Goal: Information Seeking & Learning: Learn about a topic

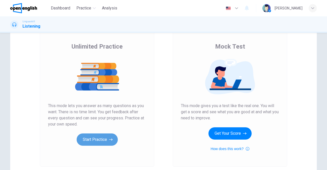
click at [107, 136] on button "Start Practice" at bounding box center [97, 139] width 41 height 12
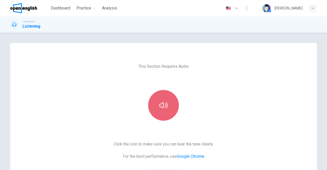
drag, startPoint x: 166, startPoint y: 109, endPoint x: 163, endPoint y: 108, distance: 3.4
click at [163, 108] on button "button" at bounding box center [163, 105] width 31 height 31
click at [163, 108] on icon "button" at bounding box center [163, 105] width 8 height 8
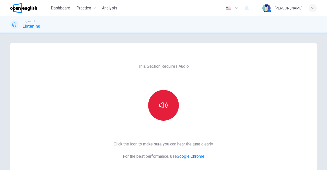
click at [163, 108] on icon "button" at bounding box center [163, 105] width 8 height 8
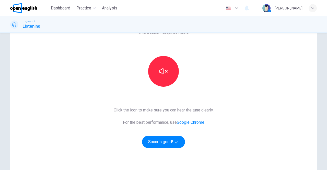
scroll to position [46, 0]
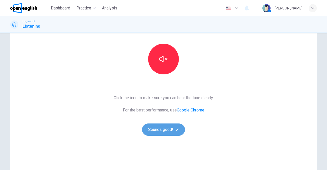
click at [156, 125] on button "Sounds good!" at bounding box center [163, 129] width 43 height 12
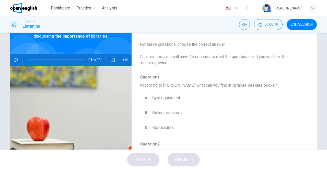
scroll to position [31, 0]
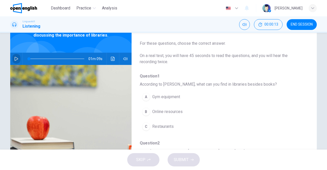
click at [18, 61] on button "button" at bounding box center [16, 59] width 8 height 12
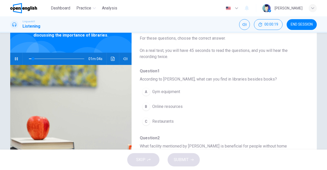
scroll to position [2, 0]
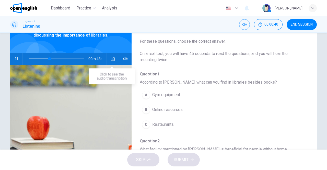
click at [111, 59] on icon "Click to see the audio transcription" at bounding box center [113, 59] width 4 height 4
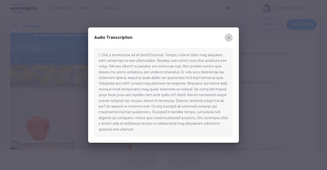
click at [230, 39] on icon "button" at bounding box center [229, 38] width 4 height 4
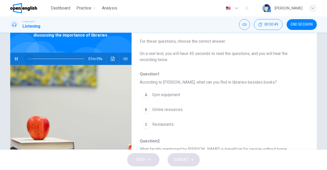
drag, startPoint x: 54, startPoint y: 59, endPoint x: 23, endPoint y: 62, distance: 31.6
click at [27, 60] on span at bounding box center [28, 58] width 3 height 3
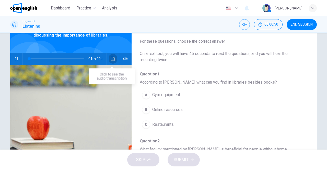
click at [114, 61] on button "Click to see the audio transcription" at bounding box center [113, 59] width 8 height 12
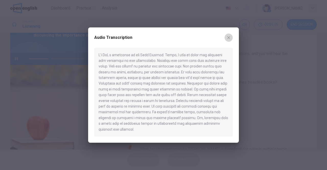
click at [229, 42] on button "button" at bounding box center [229, 37] width 8 height 8
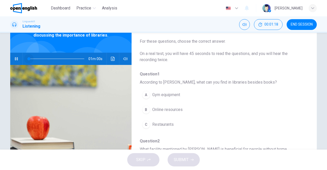
drag, startPoint x: 49, startPoint y: 59, endPoint x: 17, endPoint y: 56, distance: 32.3
click at [17, 56] on div "01m 00s" at bounding box center [70, 59] width 121 height 12
click at [17, 56] on button "button" at bounding box center [16, 59] width 8 height 12
click at [17, 55] on button "button" at bounding box center [16, 59] width 8 height 12
type input "*"
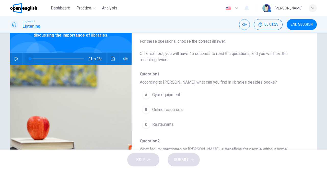
drag, startPoint x: 29, startPoint y: 59, endPoint x: 20, endPoint y: 59, distance: 9.0
click at [20, 59] on div "01m 08s" at bounding box center [70, 59] width 121 height 12
click at [269, 25] on span "00:01:32" at bounding box center [271, 24] width 14 height 4
click at [277, 29] on button "Show" at bounding box center [277, 24] width 11 height 11
click at [18, 56] on button "button" at bounding box center [16, 59] width 8 height 12
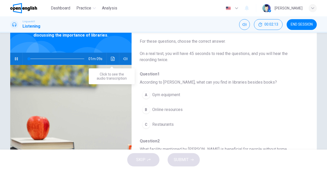
click at [113, 55] on button "Click to see the audio transcription" at bounding box center [113, 59] width 8 height 12
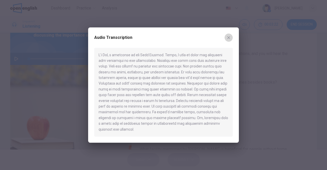
click at [228, 39] on icon "button" at bounding box center [228, 37] width 3 height 3
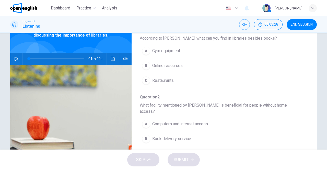
scroll to position [49, 0]
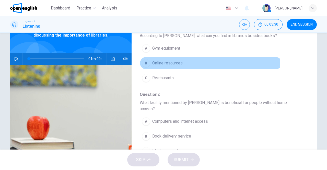
click at [146, 62] on div "B" at bounding box center [146, 63] width 8 height 8
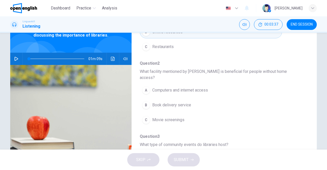
scroll to position [84, 0]
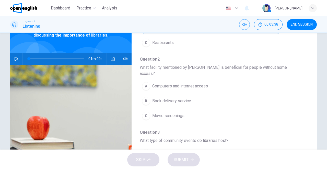
click at [196, 83] on span "Computers and internet access" at bounding box center [180, 86] width 56 height 6
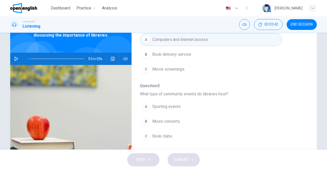
scroll to position [132, 0]
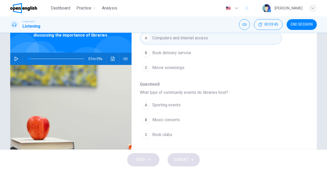
click at [154, 132] on span "Book clubs" at bounding box center [162, 135] width 20 height 6
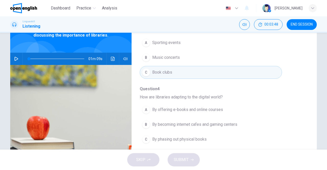
scroll to position [198, 0]
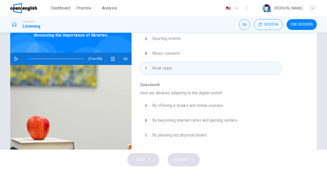
click at [217, 102] on span "By offering e-books and online courses" at bounding box center [187, 105] width 71 height 6
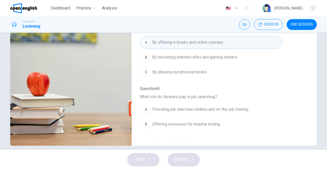
scroll to position [81, 0]
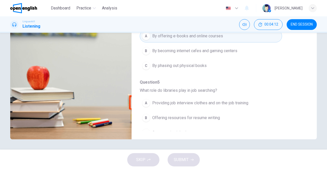
click at [150, 97] on button "A Providing job interview clothes and on-the-job training" at bounding box center [211, 103] width 142 height 13
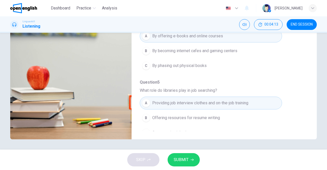
click at [178, 158] on span "SUBMIT" at bounding box center [181, 159] width 15 height 7
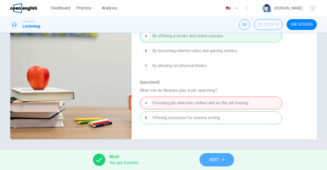
click at [222, 164] on button "NEXT" at bounding box center [217, 159] width 34 height 13
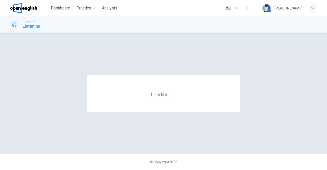
scroll to position [0, 0]
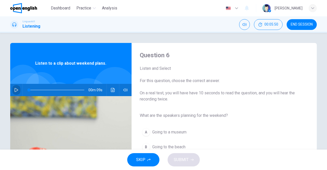
click at [16, 88] on icon "button" at bounding box center [16, 90] width 4 height 4
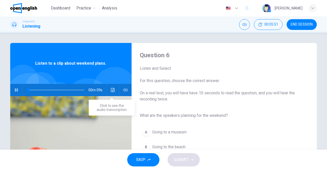
click at [110, 86] on button "Click to see the audio transcription" at bounding box center [113, 90] width 8 height 12
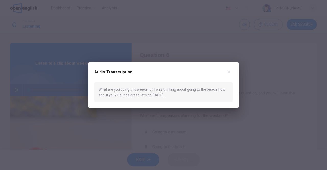
click at [229, 67] on div "Audio Transcription What are you doing this weekend? I was thinking about going…" at bounding box center [163, 85] width 151 height 47
click at [228, 70] on icon "button" at bounding box center [229, 72] width 4 height 4
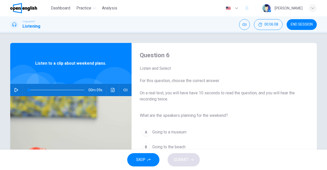
click at [19, 90] on button "button" at bounding box center [16, 90] width 8 height 12
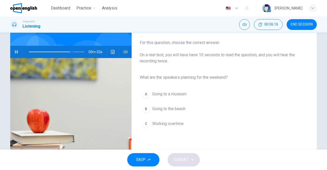
scroll to position [39, 0]
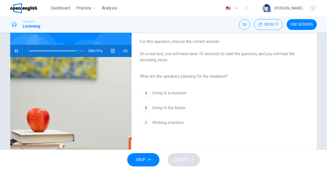
type input "*"
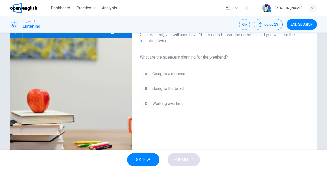
scroll to position [59, 0]
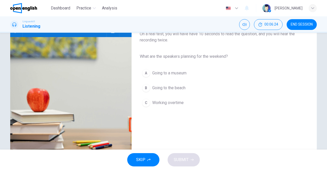
click at [177, 89] on span "Going to the beach" at bounding box center [168, 88] width 33 height 6
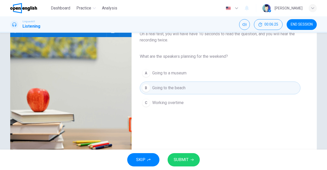
click at [182, 158] on span "SUBMIT" at bounding box center [181, 159] width 15 height 7
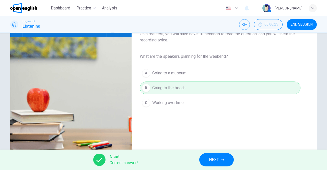
click at [213, 164] on button "NEXT" at bounding box center [216, 159] width 34 height 13
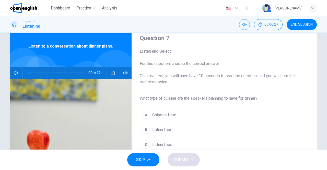
scroll to position [19, 0]
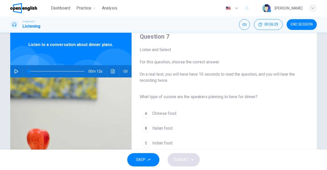
click at [16, 67] on button "button" at bounding box center [16, 71] width 8 height 12
click at [111, 71] on icon "Click to see the audio transcription" at bounding box center [113, 71] width 4 height 4
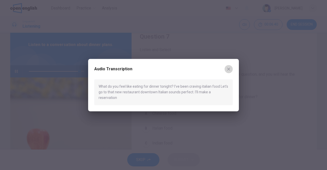
click at [228, 73] on button "button" at bounding box center [229, 69] width 8 height 8
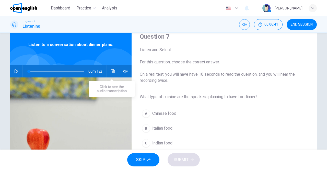
click at [119, 70] on div "00m 12s" at bounding box center [70, 71] width 121 height 12
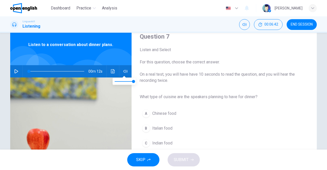
click at [123, 70] on icon "button" at bounding box center [125, 71] width 4 height 4
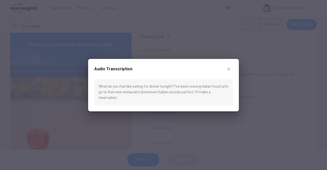
click at [232, 69] on div "Audio Transcription" at bounding box center [163, 72] width 138 height 14
click at [228, 71] on icon "button" at bounding box center [229, 69] width 4 height 4
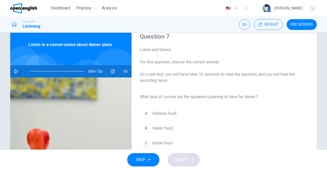
click at [16, 73] on icon "button" at bounding box center [16, 71] width 4 height 4
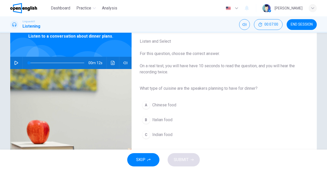
scroll to position [16, 0]
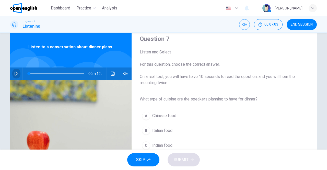
click at [17, 75] on icon "button" at bounding box center [16, 74] width 4 height 4
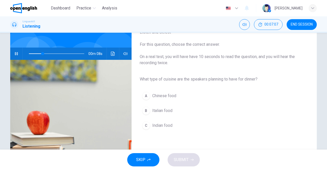
scroll to position [41, 0]
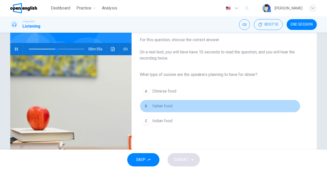
click at [156, 106] on span "Italian food" at bounding box center [162, 106] width 20 height 6
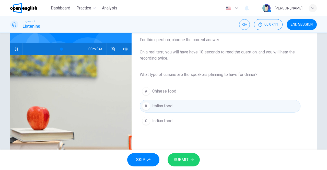
click at [182, 158] on span "SUBMIT" at bounding box center [181, 159] width 15 height 7
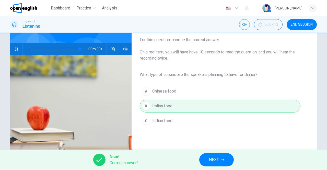
type input "*"
click at [214, 158] on span "NEXT" at bounding box center [214, 159] width 10 height 7
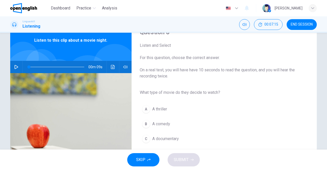
scroll to position [28, 0]
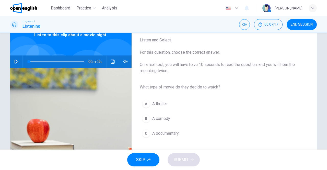
click at [18, 61] on button "button" at bounding box center [16, 61] width 8 height 12
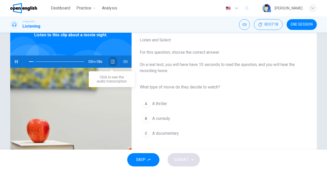
click at [109, 59] on button "Click to see the audio transcription" at bounding box center [113, 61] width 8 height 12
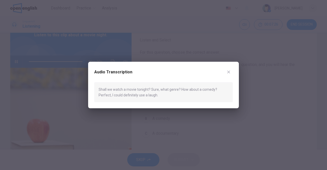
type input "*"
click at [227, 73] on icon "button" at bounding box center [229, 72] width 4 height 4
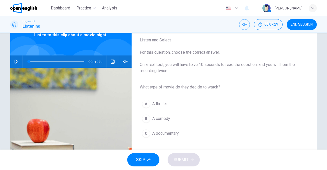
click at [150, 120] on button "B A comedy" at bounding box center [220, 118] width 161 height 13
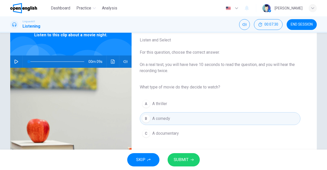
click at [175, 153] on button "SUBMIT" at bounding box center [184, 159] width 32 height 13
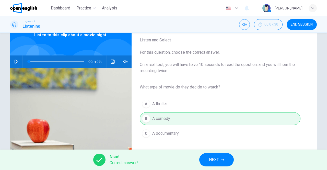
click at [200, 160] on button "NEXT" at bounding box center [216, 159] width 34 height 13
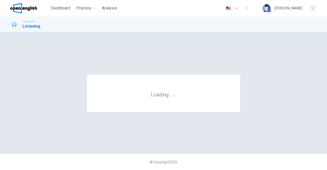
scroll to position [0, 0]
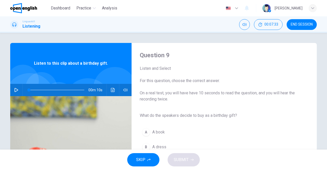
click at [18, 88] on button "button" at bounding box center [16, 90] width 8 height 12
click at [112, 87] on button "Click to see the audio transcription" at bounding box center [113, 90] width 8 height 12
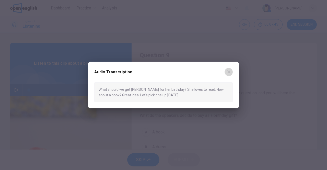
click at [230, 72] on icon "button" at bounding box center [229, 72] width 4 height 4
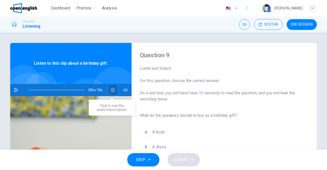
click at [111, 91] on icon "Click to see the audio transcription" at bounding box center [113, 90] width 4 height 4
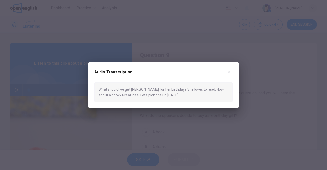
click at [230, 72] on icon "button" at bounding box center [229, 72] width 4 height 4
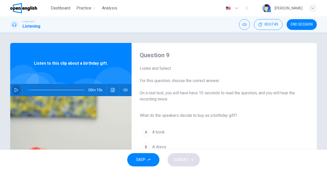
click at [16, 87] on button "button" at bounding box center [16, 90] width 8 height 12
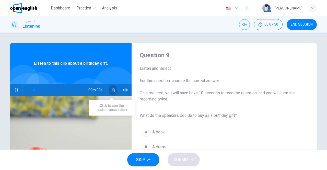
click at [111, 88] on icon "Click to see the audio transcription" at bounding box center [113, 90] width 4 height 4
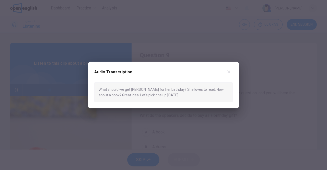
click at [231, 72] on button "button" at bounding box center [229, 72] width 8 height 8
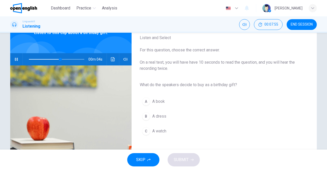
scroll to position [31, 0]
click at [146, 101] on div "A" at bounding box center [146, 101] width 8 height 8
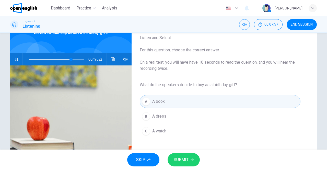
click at [181, 154] on button "SUBMIT" at bounding box center [184, 159] width 32 height 13
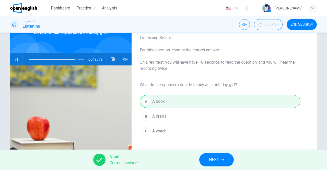
type input "**"
click at [217, 159] on span "NEXT" at bounding box center [214, 159] width 10 height 7
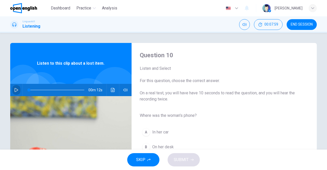
click at [15, 88] on icon "button" at bounding box center [16, 90] width 4 height 4
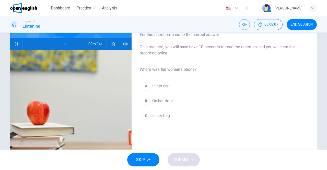
scroll to position [57, 0]
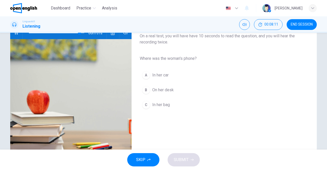
type input "*"
click at [159, 107] on span "In her bag" at bounding box center [161, 105] width 18 height 6
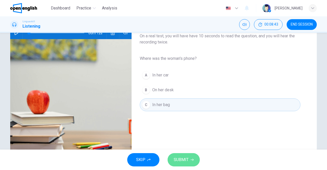
click at [178, 160] on span "SUBMIT" at bounding box center [181, 159] width 15 height 7
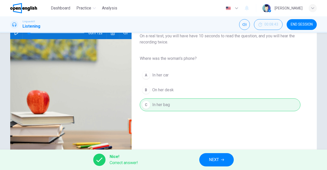
click at [220, 153] on button "NEXT" at bounding box center [216, 159] width 34 height 13
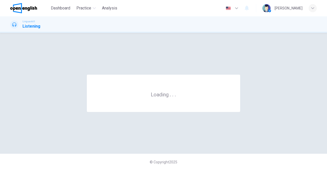
scroll to position [0, 0]
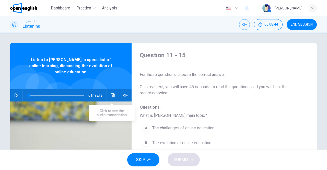
click at [114, 98] on button "Click to see the audio transcription" at bounding box center [113, 95] width 8 height 12
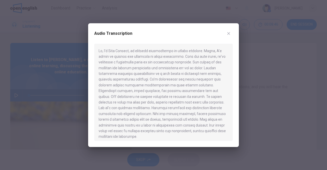
click at [55, 76] on div at bounding box center [163, 85] width 327 height 170
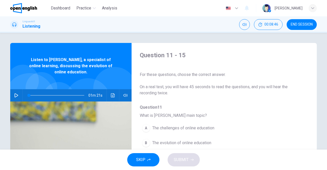
click at [10, 98] on div "01m 21s" at bounding box center [70, 95] width 121 height 12
click at [12, 96] on button "button" at bounding box center [16, 95] width 8 height 12
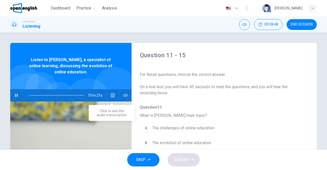
click at [115, 92] on button "Click to see the audio transcription" at bounding box center [113, 95] width 8 height 12
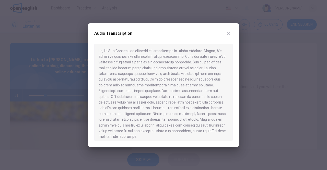
type input "**"
type input "*"
click at [230, 33] on icon "button" at bounding box center [229, 33] width 4 height 4
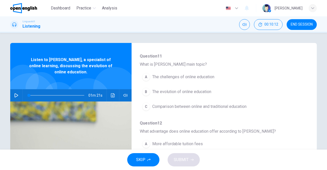
scroll to position [51, 0]
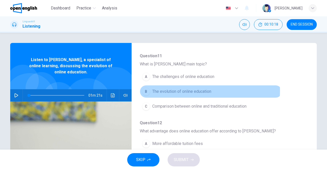
click at [201, 91] on span "The evolution of online education" at bounding box center [181, 91] width 59 height 6
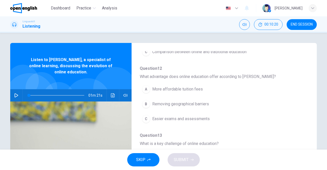
scroll to position [109, 0]
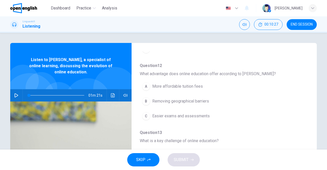
click at [199, 102] on span "Removing geographical barriers" at bounding box center [180, 101] width 57 height 6
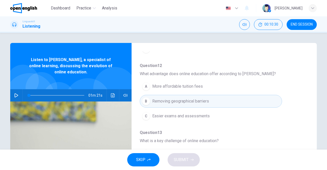
drag, startPoint x: 301, startPoint y: 120, endPoint x: 300, endPoint y: 132, distance: 11.8
click at [300, 132] on div "Question 11 - 15 For these questions, choose the correct answer. On a real test…" at bounding box center [220, 131] width 177 height 161
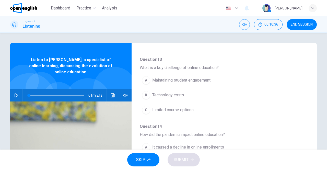
scroll to position [185, 0]
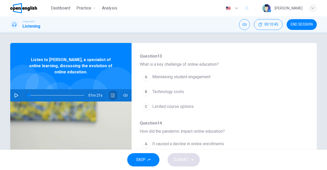
click at [111, 96] on icon "Click to see the audio transcription" at bounding box center [113, 95] width 4 height 4
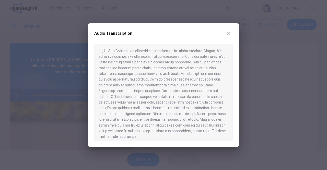
click at [229, 36] on icon "button" at bounding box center [229, 33] width 4 height 4
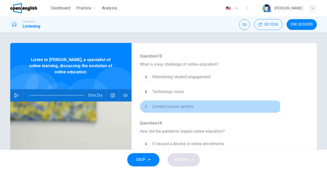
click at [170, 103] on span "Limited course options" at bounding box center [172, 106] width 41 height 6
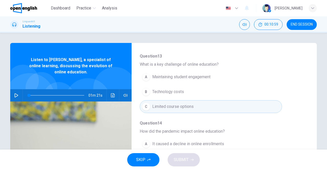
click at [206, 78] on span "Maintaining student engagement" at bounding box center [181, 77] width 58 height 6
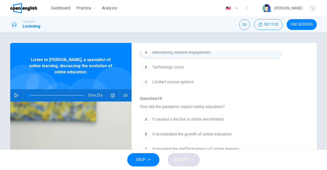
scroll to position [218, 0]
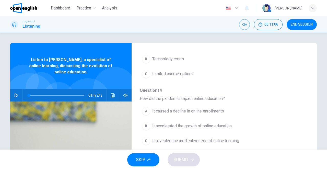
click at [222, 124] on span "It accelerated the growth of online education" at bounding box center [191, 126] width 79 height 6
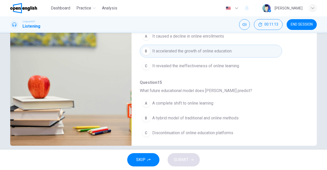
scroll to position [81, 0]
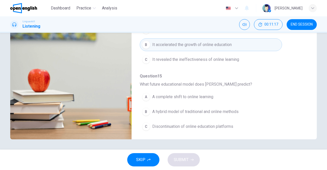
click at [221, 110] on span "A hybrid model of traditional and online methods" at bounding box center [195, 112] width 86 height 6
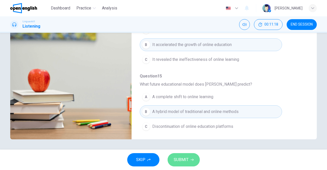
click at [192, 158] on button "SUBMIT" at bounding box center [184, 159] width 32 height 13
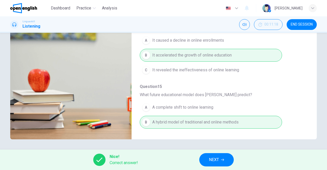
scroll to position [217, 0]
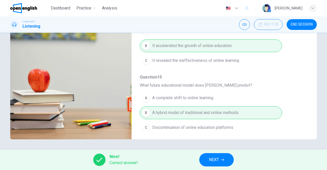
click at [214, 156] on button "NEXT" at bounding box center [216, 159] width 34 height 13
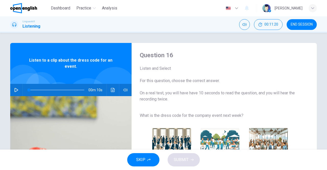
click at [115, 86] on div "00m 10s" at bounding box center [70, 90] width 121 height 12
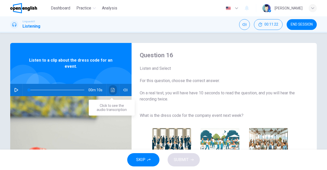
click at [114, 88] on button "Click to see the audio transcription" at bounding box center [113, 90] width 8 height 12
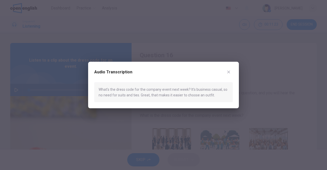
click at [73, 105] on div at bounding box center [163, 85] width 327 height 170
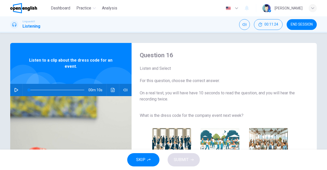
click at [11, 83] on div at bounding box center [29, 98] width 51 height 51
click at [14, 91] on icon "button" at bounding box center [16, 90] width 4 height 4
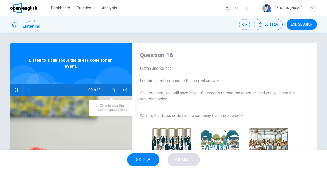
click at [109, 90] on button "Click to see the audio transcription" at bounding box center [113, 90] width 8 height 12
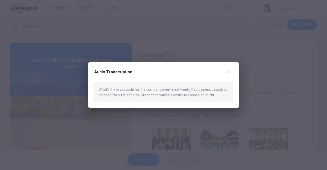
type input "*"
drag, startPoint x: 154, startPoint y: 96, endPoint x: 231, endPoint y: 72, distance: 80.2
click at [231, 72] on div "Audio Transcription What's the dress code for the company event next week? It's…" at bounding box center [163, 85] width 151 height 47
click at [230, 72] on icon "button" at bounding box center [229, 72] width 4 height 4
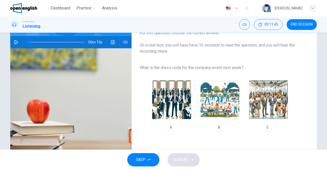
scroll to position [53, 0]
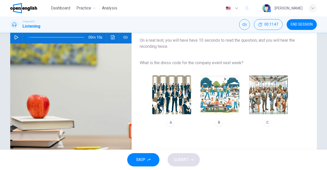
click at [274, 88] on img "button" at bounding box center [268, 94] width 39 height 39
click at [189, 156] on button "SUBMIT" at bounding box center [184, 159] width 32 height 13
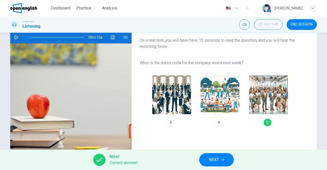
click at [213, 157] on span "NEXT" at bounding box center [214, 159] width 10 height 7
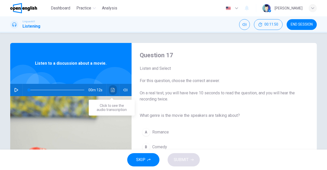
click at [111, 90] on icon "Click to see the audio transcription" at bounding box center [113, 90] width 4 height 4
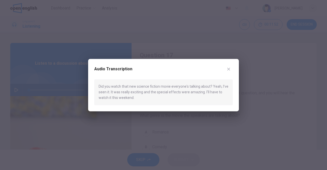
click at [73, 130] on div at bounding box center [163, 85] width 327 height 170
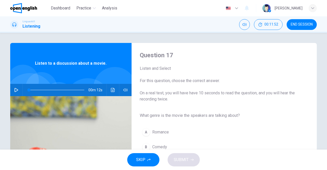
click at [16, 92] on icon "button" at bounding box center [16, 90] width 4 height 4
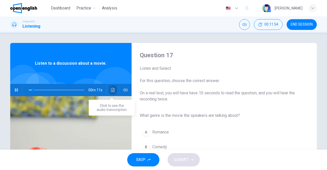
click at [114, 89] on button "Click to see the audio transcription" at bounding box center [113, 90] width 8 height 12
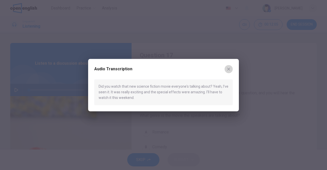
type input "*"
click at [228, 69] on icon "button" at bounding box center [229, 69] width 4 height 4
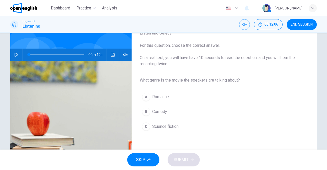
scroll to position [43, 0]
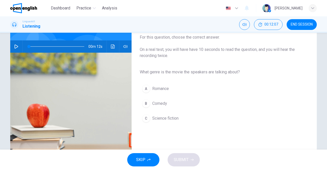
click at [162, 119] on span "Science fiction" at bounding box center [165, 118] width 26 height 6
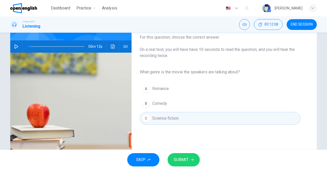
click at [188, 155] on button "SUBMIT" at bounding box center [184, 159] width 32 height 13
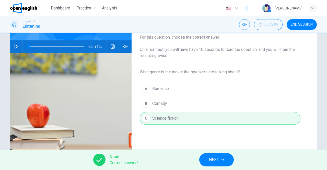
click at [205, 164] on button "NEXT" at bounding box center [216, 159] width 34 height 13
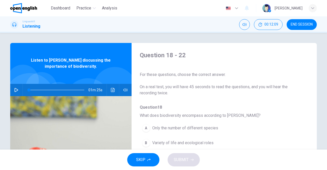
click at [111, 89] on icon "Click to see the audio transcription" at bounding box center [113, 90] width 4 height 4
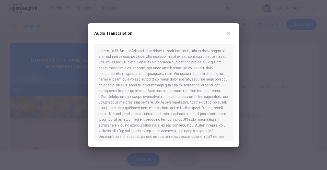
click at [41, 106] on div at bounding box center [163, 85] width 327 height 170
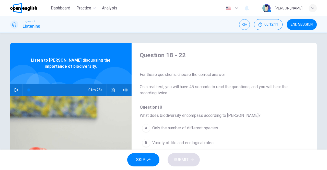
click at [16, 89] on icon "button" at bounding box center [16, 90] width 4 height 4
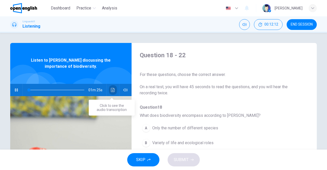
click at [109, 86] on button "Click to see the audio transcription" at bounding box center [113, 90] width 8 height 12
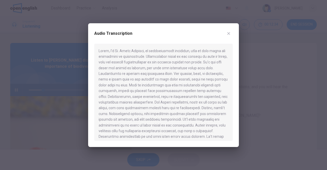
drag, startPoint x: 227, startPoint y: 89, endPoint x: 227, endPoint y: 103, distance: 14.3
click at [227, 103] on div at bounding box center [163, 92] width 138 height 97
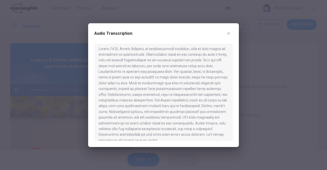
scroll to position [9, 0]
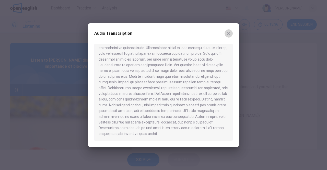
click at [229, 32] on icon "button" at bounding box center [229, 33] width 4 height 4
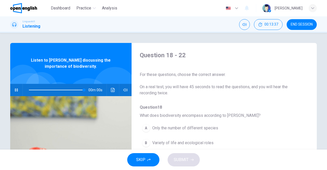
type input "*"
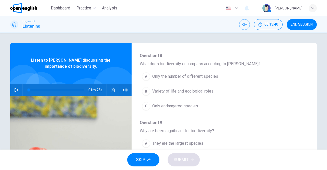
scroll to position [52, 0]
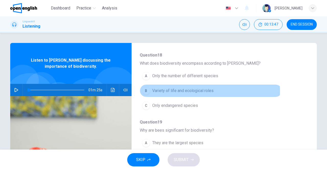
click at [204, 90] on span "Variety of life and ecological roles" at bounding box center [182, 91] width 61 height 6
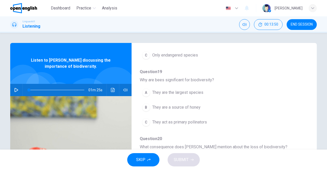
scroll to position [105, 0]
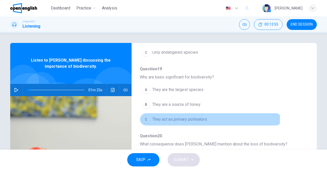
click at [198, 117] on span "They act as primary pollinators" at bounding box center [179, 119] width 55 height 6
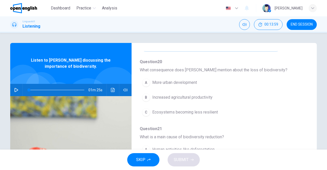
scroll to position [180, 0]
click at [215, 110] on span "Ecosystems becoming less resilient" at bounding box center [185, 111] width 66 height 6
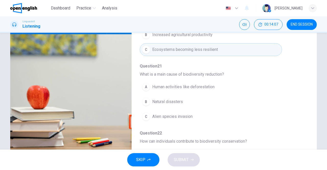
scroll to position [62, 0]
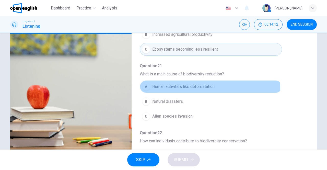
click at [199, 87] on span "Human activities like deforestation" at bounding box center [183, 87] width 62 height 6
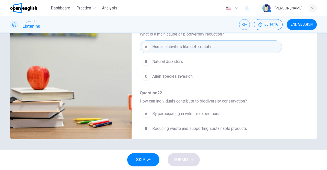
scroll to position [218, 0]
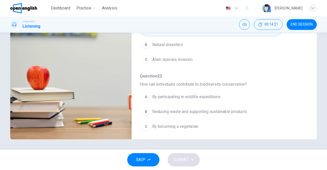
click at [222, 109] on span "Reducing waste and supporting sustainable products" at bounding box center [199, 112] width 95 height 6
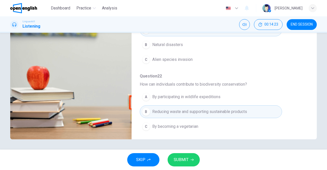
click at [184, 154] on button "SUBMIT" at bounding box center [184, 159] width 32 height 13
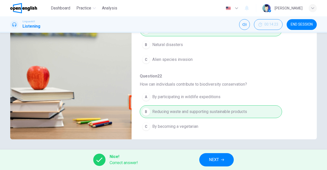
click at [221, 156] on button "NEXT" at bounding box center [216, 159] width 34 height 13
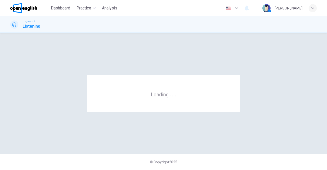
scroll to position [0, 0]
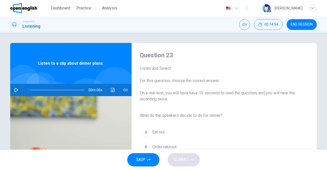
click at [21, 94] on div "00m 06s" at bounding box center [70, 90] width 121 height 12
click at [16, 90] on icon "button" at bounding box center [17, 90] width 4 height 4
click at [116, 88] on div "00m 06s" at bounding box center [70, 90] width 121 height 12
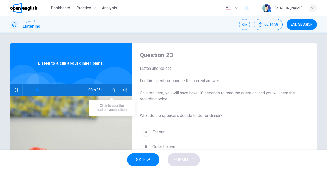
click at [113, 88] on icon "Click to see the audio transcription" at bounding box center [113, 90] width 4 height 4
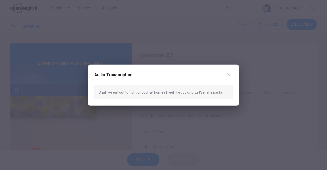
type input "*"
click at [232, 75] on button "button" at bounding box center [229, 75] width 8 height 8
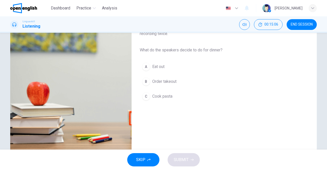
scroll to position [67, 0]
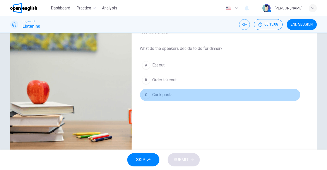
click at [152, 93] on span "Cook pasta" at bounding box center [162, 95] width 20 height 6
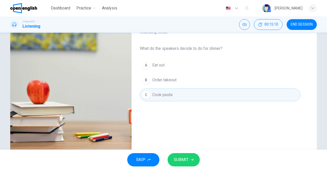
click at [190, 158] on button "SUBMIT" at bounding box center [184, 159] width 32 height 13
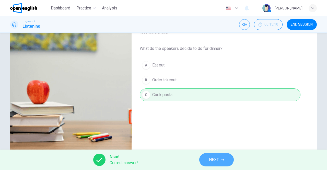
click at [226, 164] on button "NEXT" at bounding box center [216, 159] width 34 height 13
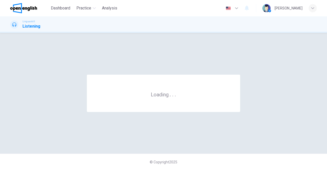
scroll to position [0, 0]
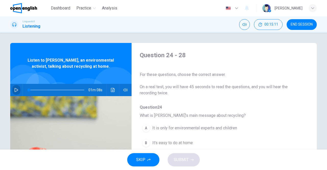
click at [14, 89] on icon "button" at bounding box center [16, 90] width 4 height 4
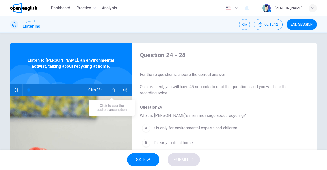
click at [113, 88] on icon "Click to see the audio transcription" at bounding box center [113, 90] width 4 height 4
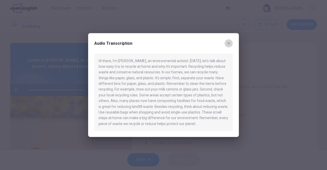
click at [228, 42] on icon "button" at bounding box center [229, 43] width 4 height 4
type input "*"
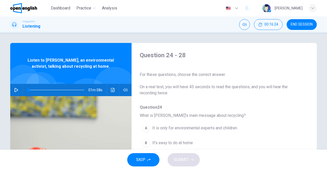
drag, startPoint x: 303, startPoint y: 75, endPoint x: 303, endPoint y: 84, distance: 8.4
click at [303, 84] on div "Question 24 - 28 For these questions, choose the correct answer. On a real test…" at bounding box center [220, 131] width 177 height 161
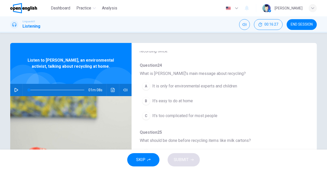
scroll to position [43, 0]
click at [193, 101] on button "B It's easy to do at home" at bounding box center [211, 100] width 142 height 13
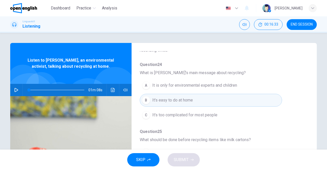
drag, startPoint x: 305, startPoint y: 100, endPoint x: 305, endPoint y: 115, distance: 15.3
click at [305, 115] on div "Question 24 - 28 For these questions, choose the correct answer. On a real test…" at bounding box center [220, 88] width 177 height 161
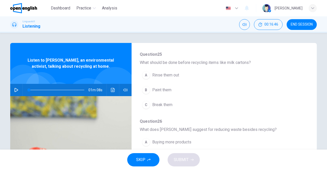
scroll to position [121, 0]
click at [171, 74] on span "Rinse them out" at bounding box center [165, 74] width 27 height 6
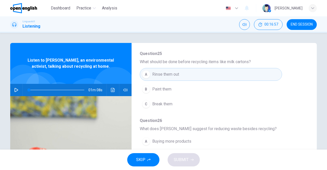
drag, startPoint x: 305, startPoint y: 121, endPoint x: 305, endPoint y: 140, distance: 18.9
click at [305, 140] on div "Question 24 - 28 For these questions, choose the correct answer. On a real test…" at bounding box center [220, 131] width 177 height 161
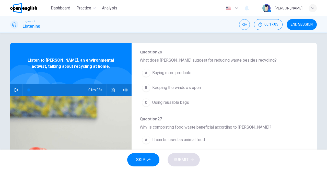
scroll to position [191, 0]
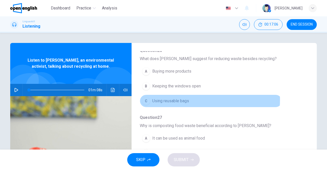
click at [181, 98] on span "Using reusable bags" at bounding box center [170, 101] width 37 height 6
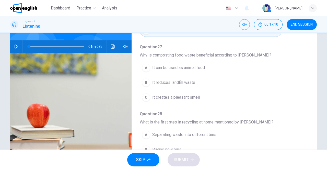
scroll to position [51, 0]
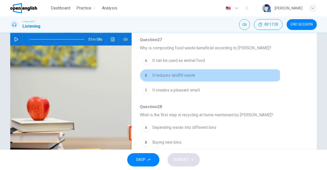
click at [192, 74] on span "It reduces landfill waste" at bounding box center [173, 75] width 43 height 6
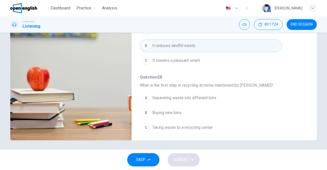
scroll to position [81, 0]
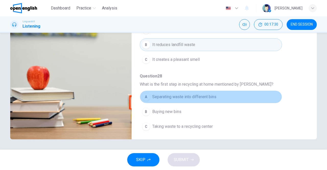
click at [212, 94] on span "Separating waste into different bins" at bounding box center [184, 97] width 64 height 6
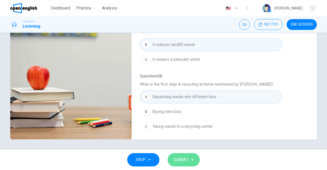
click at [184, 161] on span "SUBMIT" at bounding box center [181, 159] width 15 height 7
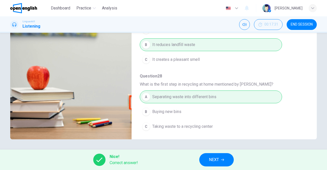
click at [215, 154] on button "NEXT" at bounding box center [216, 159] width 34 height 13
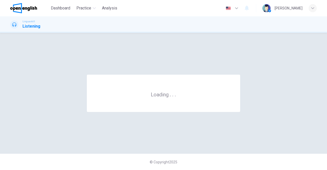
scroll to position [0, 0]
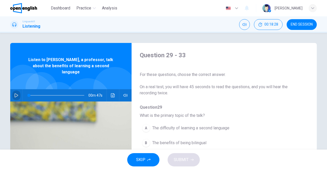
click at [16, 89] on button "button" at bounding box center [16, 95] width 8 height 12
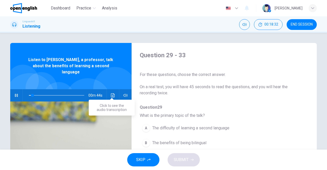
click at [109, 89] on button "Click to see the audio transcription" at bounding box center [113, 95] width 8 height 12
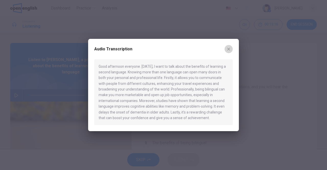
click at [230, 51] on button "button" at bounding box center [229, 49] width 8 height 8
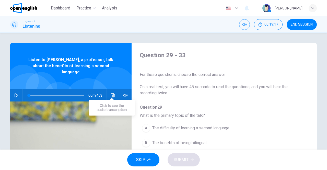
click at [114, 89] on button "Click to see the audio transcription" at bounding box center [113, 95] width 8 height 12
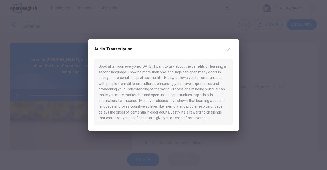
click at [30, 97] on div at bounding box center [163, 85] width 327 height 170
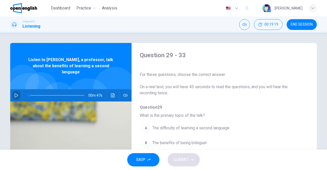
click at [15, 93] on icon "button" at bounding box center [16, 95] width 4 height 4
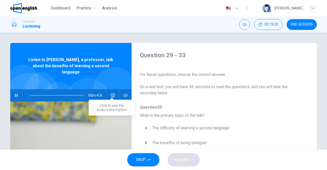
click at [112, 93] on icon "Click to see the audio transcription" at bounding box center [113, 95] width 4 height 4
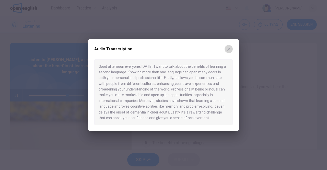
click at [232, 48] on button "button" at bounding box center [229, 49] width 8 height 8
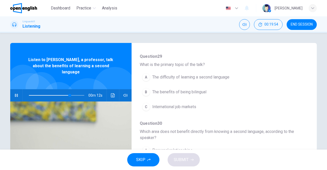
scroll to position [53, 0]
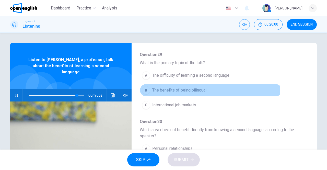
click at [187, 88] on span "The benefits of being bilingual" at bounding box center [179, 90] width 54 height 6
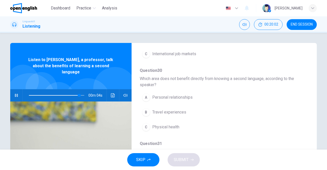
scroll to position [106, 0]
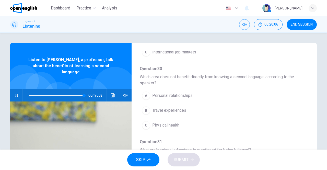
type input "*"
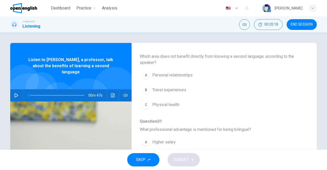
click at [173, 102] on span "Physical health" at bounding box center [165, 105] width 27 height 6
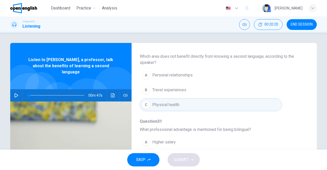
drag, startPoint x: 305, startPoint y: 112, endPoint x: 305, endPoint y: 137, distance: 25.0
click at [305, 137] on div "Question 29 - 33 For these questions, choose the correct answer. On a real test…" at bounding box center [220, 131] width 177 height 161
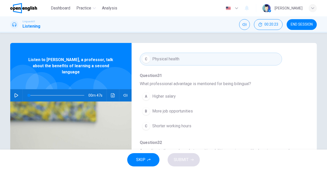
scroll to position [191, 0]
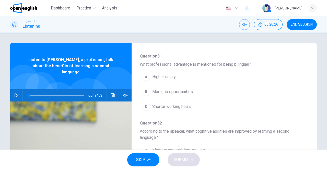
click at [189, 90] on span "More job opportunities" at bounding box center [172, 92] width 41 height 6
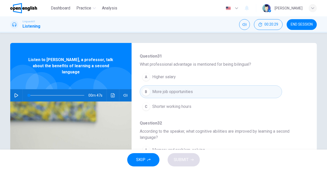
drag, startPoint x: 304, startPoint y: 135, endPoint x: 305, endPoint y: 159, distance: 23.3
click at [305, 159] on div "Dashboard Practice Analysis English ** ​ [PERSON_NAME] Linguaskill Listening 00…" at bounding box center [163, 85] width 327 height 170
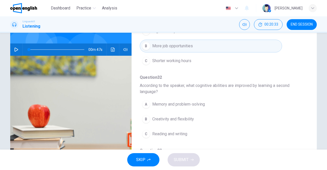
scroll to position [56, 0]
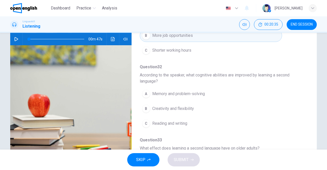
click at [193, 94] on span "Memory and problem-solving" at bounding box center [178, 94] width 53 height 6
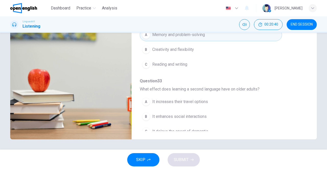
scroll to position [230, 0]
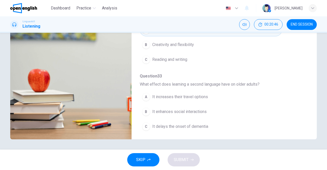
click at [195, 123] on span "It delays the onset of dementia" at bounding box center [180, 126] width 56 height 6
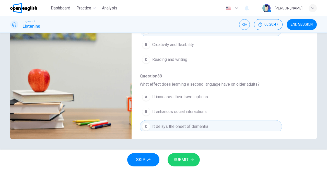
click at [180, 161] on span "SUBMIT" at bounding box center [181, 159] width 15 height 7
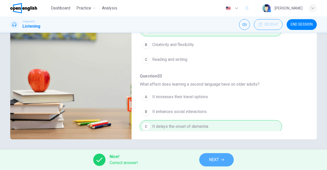
click at [217, 163] on span "NEXT" at bounding box center [214, 159] width 10 height 7
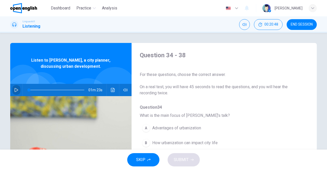
click at [16, 90] on icon "button" at bounding box center [17, 90] width 4 height 4
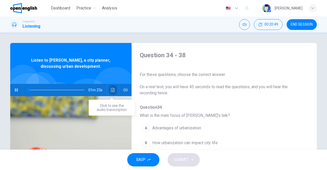
click at [109, 87] on button "Click to see the audio transcription" at bounding box center [113, 90] width 8 height 12
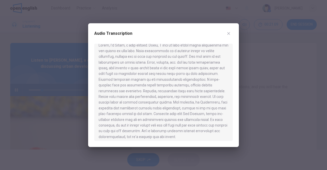
scroll to position [9, 0]
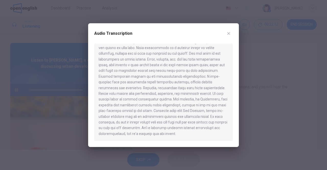
click at [230, 32] on icon "button" at bounding box center [229, 33] width 4 height 4
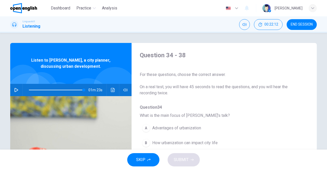
type input "*"
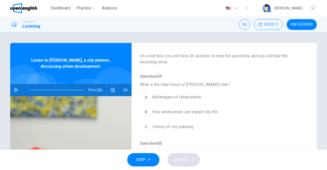
scroll to position [33, 0]
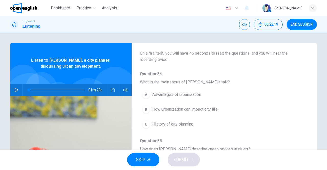
click at [304, 96] on div "Question 34 - 38 For these questions, choose the correct answer. On a real test…" at bounding box center [220, 98] width 177 height 161
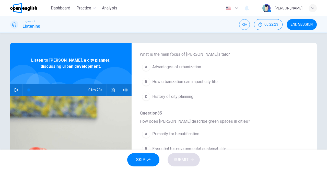
scroll to position [68, 0]
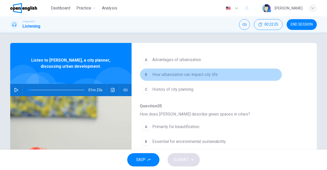
click at [215, 78] on button "B How urbanization can impact city life" at bounding box center [211, 74] width 142 height 13
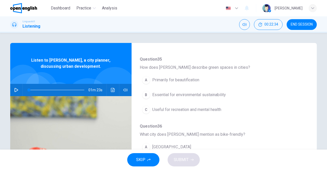
scroll to position [115, 0]
click at [201, 96] on span "Essential for environmental sustainability" at bounding box center [189, 94] width 74 height 6
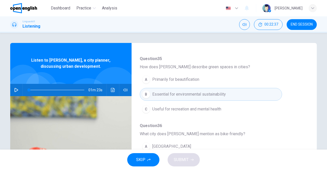
click at [305, 112] on div "Question 34 - 38 For these questions, choose the correct answer. On a real test…" at bounding box center [220, 131] width 177 height 161
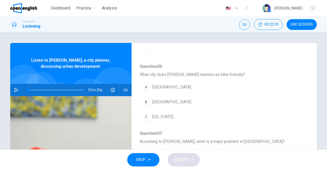
scroll to position [185, 0]
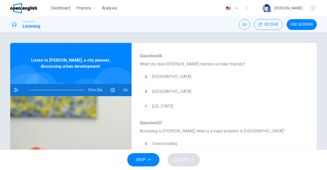
click at [163, 91] on span "[GEOGRAPHIC_DATA]" at bounding box center [171, 91] width 39 height 6
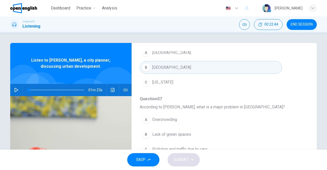
scroll to position [218, 0]
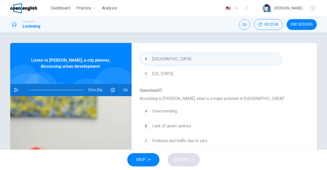
click at [202, 142] on button "C Pollution and traffic due to cars" at bounding box center [211, 140] width 142 height 13
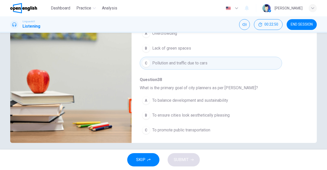
scroll to position [81, 0]
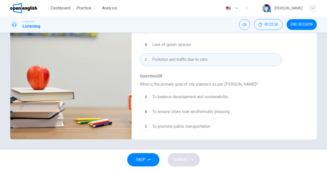
click at [199, 124] on span "To promote public transportation" at bounding box center [181, 126] width 58 height 6
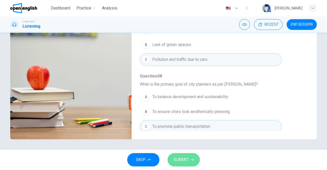
click at [183, 158] on span "SUBMIT" at bounding box center [181, 159] width 15 height 7
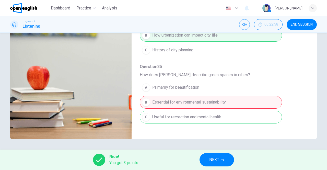
scroll to position [30, 0]
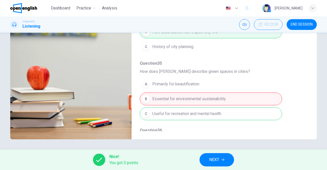
click at [215, 147] on div "Question 34 - 38 For these questions, choose the correct answer. On a real test…" at bounding box center [163, 91] width 327 height 117
click at [210, 159] on span "NEXT" at bounding box center [214, 159] width 10 height 7
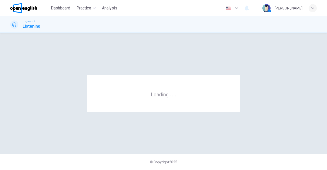
scroll to position [0, 0]
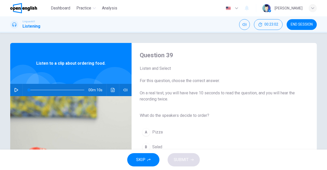
click at [15, 91] on icon "button" at bounding box center [17, 90] width 4 height 4
click at [113, 86] on button "Click to see the audio transcription" at bounding box center [113, 90] width 8 height 12
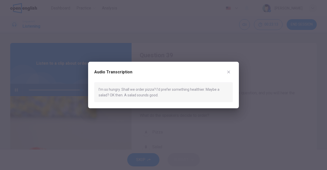
type input "*"
click at [230, 69] on button "button" at bounding box center [229, 72] width 8 height 8
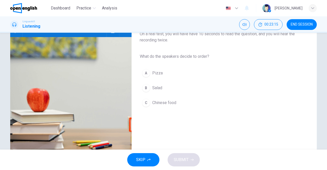
scroll to position [59, 0]
click at [158, 88] on span "Salad" at bounding box center [157, 88] width 10 height 6
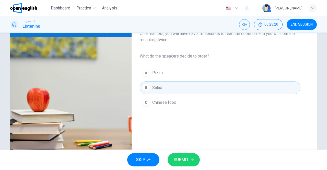
click at [186, 158] on span "SUBMIT" at bounding box center [181, 159] width 15 height 7
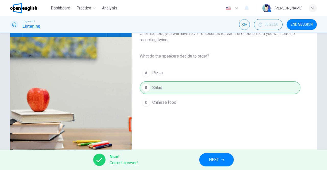
click at [225, 159] on button "NEXT" at bounding box center [216, 159] width 34 height 13
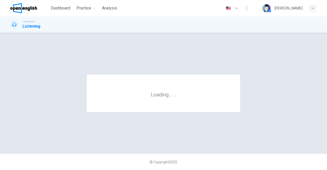
scroll to position [0, 0]
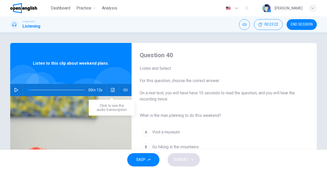
click at [109, 89] on button "Click to see the audio transcription" at bounding box center [113, 90] width 8 height 12
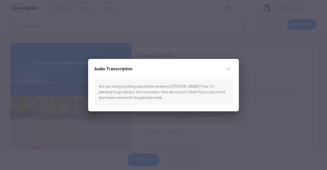
click at [71, 97] on div at bounding box center [163, 85] width 327 height 170
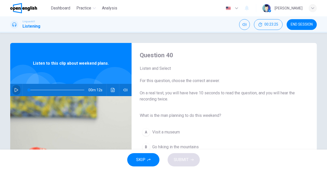
click at [15, 89] on icon "button" at bounding box center [16, 90] width 4 height 4
click at [111, 89] on icon "Click to see the audio transcription" at bounding box center [113, 90] width 4 height 4
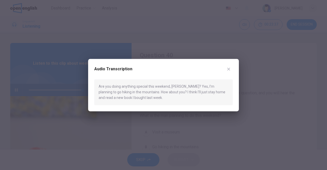
type input "*"
click at [226, 70] on button "button" at bounding box center [229, 69] width 8 height 8
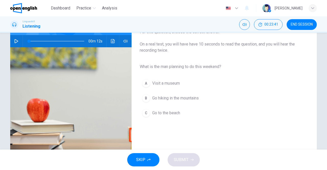
scroll to position [46, 0]
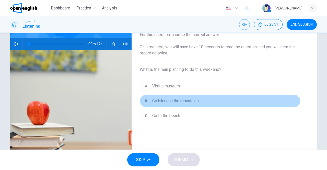
click at [185, 100] on span "Go hiking in the mountains" at bounding box center [175, 101] width 46 height 6
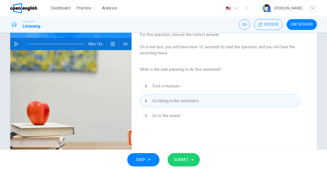
click at [185, 157] on span "SUBMIT" at bounding box center [181, 159] width 15 height 7
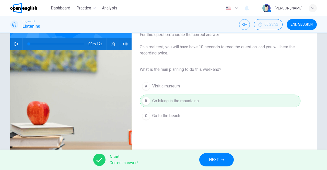
click at [219, 159] on button "NEXT" at bounding box center [216, 159] width 34 height 13
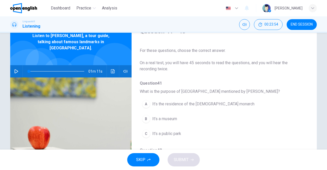
scroll to position [0, 0]
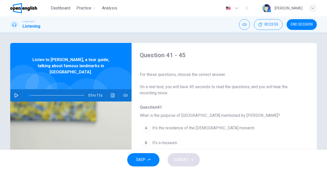
click at [109, 91] on button "Click to see the audio transcription" at bounding box center [113, 95] width 8 height 12
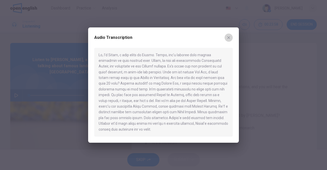
click at [228, 39] on icon "button" at bounding box center [229, 38] width 4 height 4
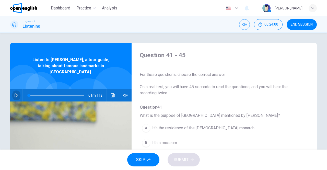
click at [17, 90] on button "button" at bounding box center [16, 95] width 8 height 12
click at [112, 93] on icon "Click to see the audio transcription" at bounding box center [113, 95] width 4 height 4
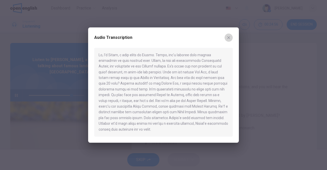
click at [226, 37] on button "button" at bounding box center [229, 37] width 8 height 8
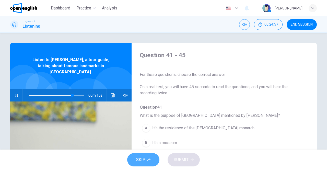
click at [148, 156] on button "SKIP" at bounding box center [143, 159] width 32 height 13
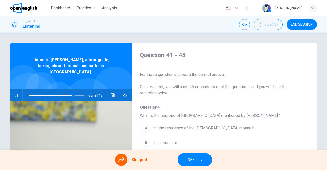
type input "**"
click at [181, 159] on button "NEXT" at bounding box center [195, 159] width 34 height 13
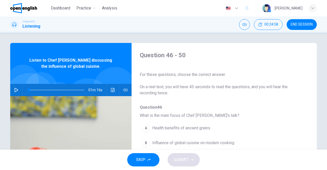
click at [15, 90] on icon "button" at bounding box center [17, 90] width 4 height 4
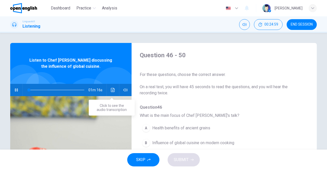
click at [115, 91] on button "Click to see the audio transcription" at bounding box center [113, 90] width 8 height 12
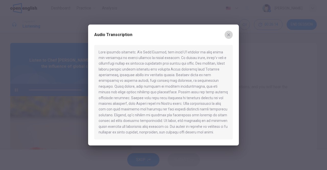
click at [232, 33] on button "button" at bounding box center [229, 35] width 8 height 8
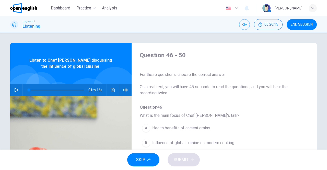
type input "*"
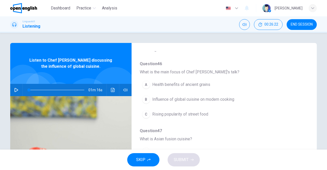
scroll to position [56, 0]
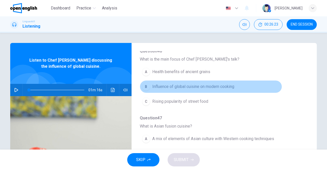
click at [209, 84] on span "Influence of global cuisine on modern cooking" at bounding box center [193, 87] width 82 height 6
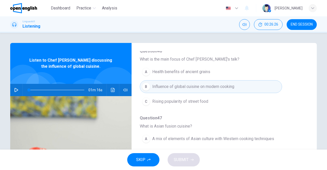
drag, startPoint x: 304, startPoint y: 89, endPoint x: 304, endPoint y: 95, distance: 6.1
click at [304, 95] on div "Question 46 - 50 For these questions, choose the correct answer. On a real test…" at bounding box center [220, 75] width 177 height 161
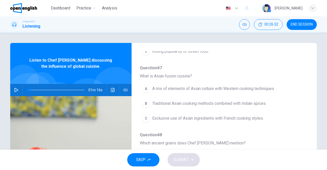
scroll to position [107, 0]
click at [270, 89] on span "A mix of elements of Asian culture with Western cooking techniques" at bounding box center [213, 88] width 122 height 6
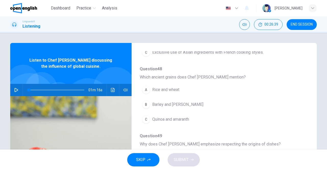
scroll to position [172, 0]
click at [189, 117] on span "Quinoa and amaranth" at bounding box center [170, 120] width 37 height 6
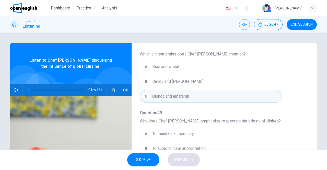
scroll to position [218, 0]
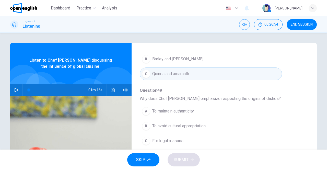
click at [196, 124] on span "To avoid cultural appropriation" at bounding box center [178, 126] width 53 height 6
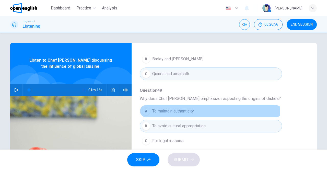
click at [181, 111] on span "To maintain authenticity" at bounding box center [173, 111] width 42 height 6
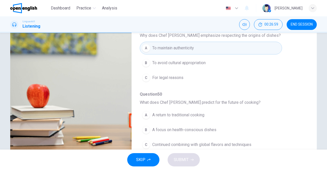
scroll to position [81, 0]
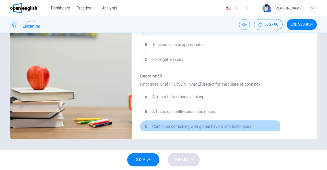
click at [167, 126] on span "Continued combining with global flavors and techniques" at bounding box center [201, 126] width 99 height 6
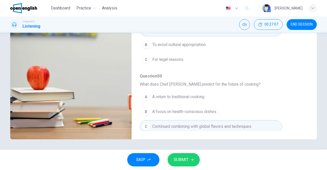
click at [180, 157] on span "SUBMIT" at bounding box center [181, 159] width 15 height 7
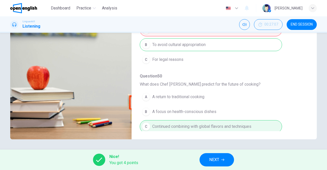
click at [218, 160] on span "NEXT" at bounding box center [214, 159] width 10 height 7
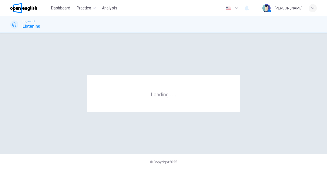
scroll to position [0, 0]
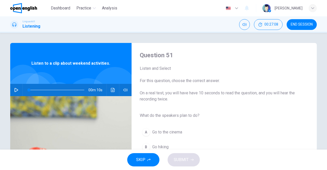
click at [14, 92] on icon "button" at bounding box center [16, 90] width 4 height 4
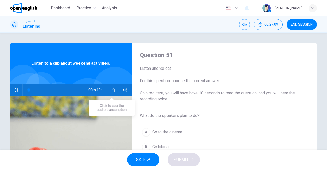
click at [111, 88] on icon "Click to see the audio transcription" at bounding box center [113, 90] width 4 height 4
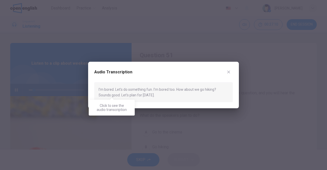
click at [110, 88] on div "I'm bored. Let's do something fun. I'm bored too. How about we go hiking? Sound…" at bounding box center [163, 92] width 138 height 20
click at [226, 73] on button "button" at bounding box center [229, 72] width 8 height 8
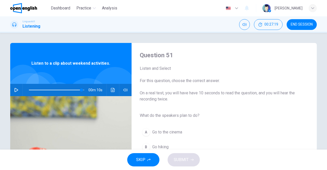
type input "*"
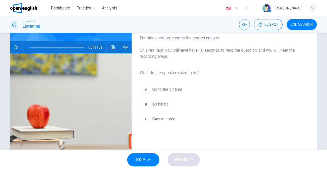
scroll to position [38, 0]
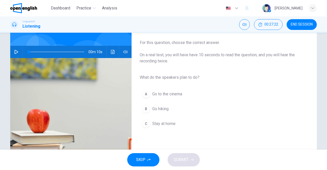
click at [165, 108] on span "Go hiking" at bounding box center [160, 109] width 16 height 6
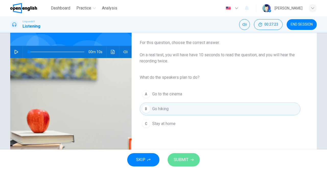
click at [174, 156] on button "SUBMIT" at bounding box center [184, 159] width 32 height 13
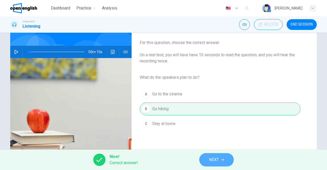
click at [222, 159] on icon "button" at bounding box center [222, 159] width 3 height 3
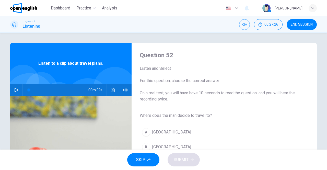
click at [114, 90] on button "Click to see the audio transcription" at bounding box center [113, 90] width 8 height 12
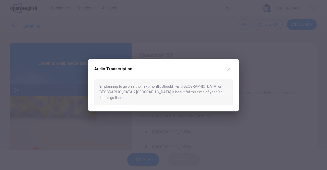
click at [230, 71] on icon "button" at bounding box center [229, 69] width 4 height 4
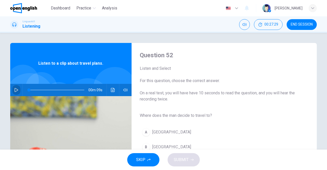
click at [15, 85] on button "button" at bounding box center [16, 90] width 8 height 12
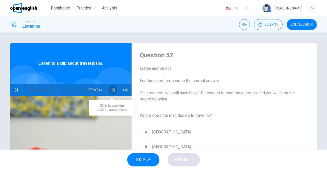
click at [111, 90] on icon "Click to see the audio transcription" at bounding box center [113, 90] width 4 height 4
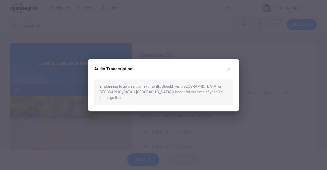
type input "*"
click at [227, 71] on icon "button" at bounding box center [228, 69] width 3 height 3
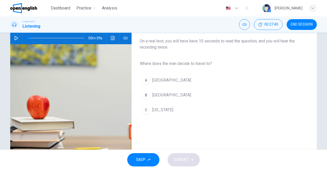
scroll to position [52, 0]
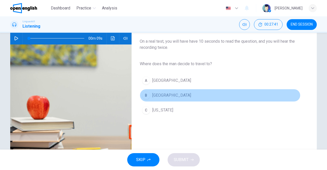
click at [156, 95] on span "[GEOGRAPHIC_DATA]" at bounding box center [171, 95] width 39 height 6
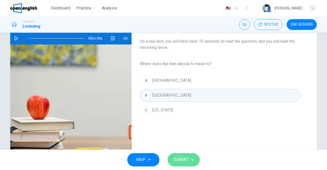
click at [184, 155] on button "SUBMIT" at bounding box center [184, 159] width 32 height 13
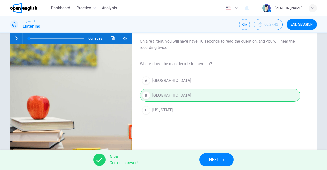
click at [217, 161] on span "NEXT" at bounding box center [214, 159] width 10 height 7
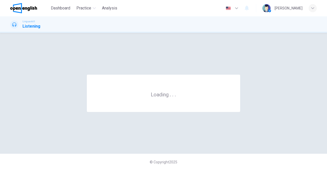
scroll to position [0, 0]
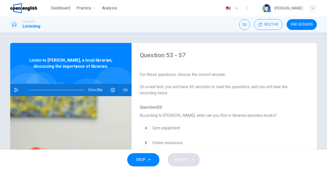
click at [15, 88] on icon "button" at bounding box center [17, 90] width 4 height 4
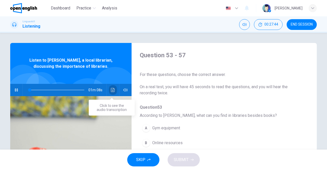
click at [114, 89] on button "Click to see the audio transcription" at bounding box center [113, 90] width 8 height 12
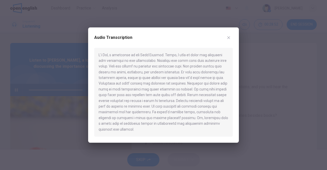
type input "*"
click at [228, 40] on icon "button" at bounding box center [229, 38] width 4 height 4
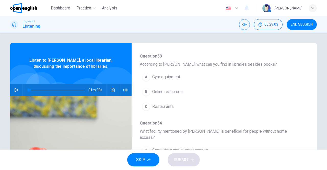
scroll to position [53, 0]
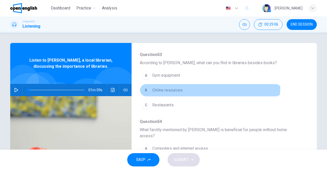
click at [182, 87] on button "B Online resources" at bounding box center [211, 90] width 142 height 13
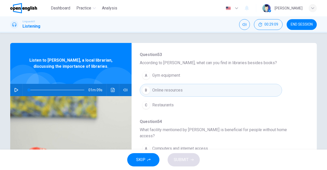
drag, startPoint x: 305, startPoint y: 96, endPoint x: 307, endPoint y: 109, distance: 12.9
click at [307, 109] on div "Question 53 - 57 For these questions, choose the correct answer. On a real test…" at bounding box center [220, 131] width 177 height 161
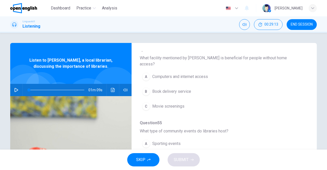
scroll to position [123, 0]
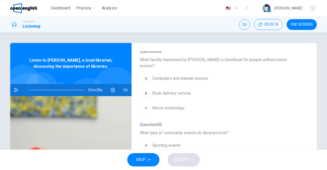
click at [189, 75] on span "Computers and internet access" at bounding box center [180, 78] width 56 height 6
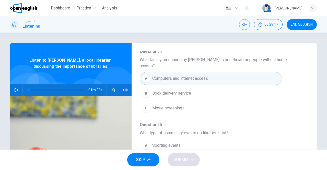
drag, startPoint x: 302, startPoint y: 112, endPoint x: 303, endPoint y: 124, distance: 12.4
click at [303, 124] on div "Question 53 - 57 For these questions, choose the correct answer. On a real test…" at bounding box center [220, 131] width 177 height 161
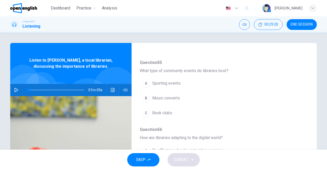
scroll to position [185, 0]
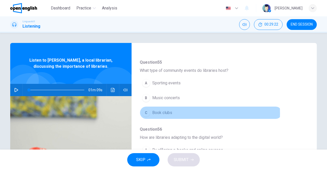
click at [171, 106] on button "C Book clubs" at bounding box center [211, 112] width 142 height 13
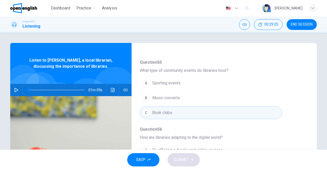
scroll to position [218, 0]
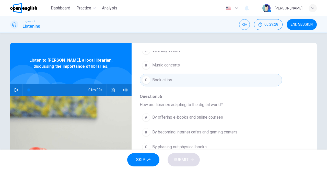
click at [207, 114] on span "By offering e-books and online courses" at bounding box center [187, 117] width 71 height 6
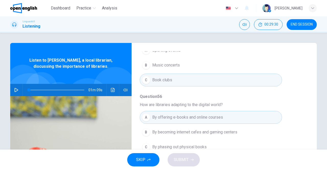
click at [323, 83] on div "Question 53 - 57 For these questions, choose the correct answer. On a real test…" at bounding box center [163, 132] width 323 height 178
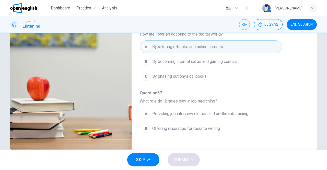
scroll to position [77, 0]
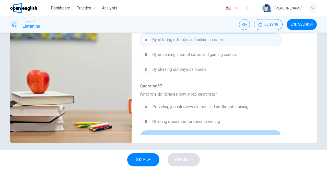
click at [186, 133] on span "Guaranteeing job placement" at bounding box center [176, 136] width 49 height 6
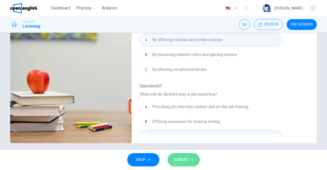
click at [178, 163] on span "SUBMIT" at bounding box center [181, 159] width 15 height 7
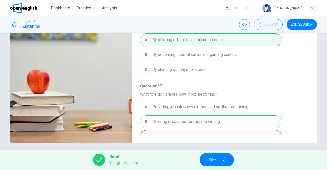
click at [217, 160] on span "NEXT" at bounding box center [214, 159] width 10 height 7
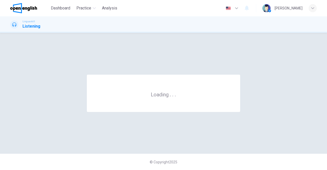
scroll to position [0, 0]
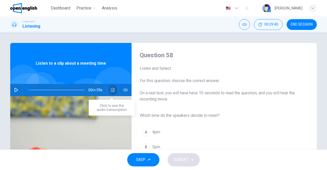
click at [114, 89] on button "Click to see the audio transcription" at bounding box center [113, 90] width 8 height 12
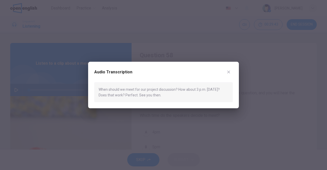
click at [231, 73] on button "button" at bounding box center [229, 72] width 8 height 8
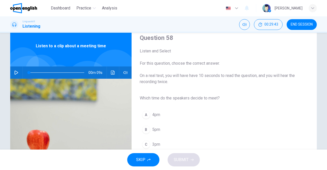
scroll to position [19, 0]
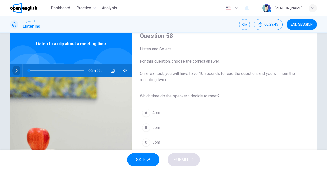
click at [14, 66] on button "button" at bounding box center [16, 70] width 8 height 12
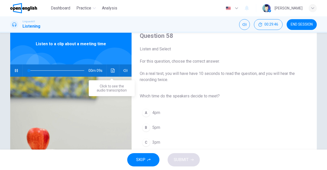
click at [109, 70] on button "Click to see the audio transcription" at bounding box center [113, 70] width 8 height 12
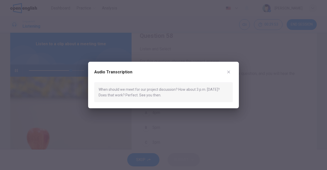
click at [232, 69] on button "button" at bounding box center [229, 72] width 8 height 8
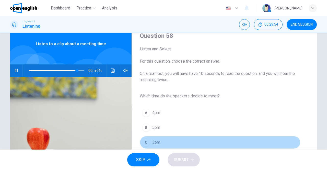
click at [147, 139] on div "C" at bounding box center [146, 142] width 8 height 8
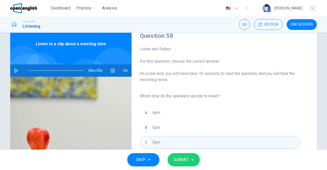
click at [182, 158] on span "SUBMIT" at bounding box center [181, 159] width 15 height 7
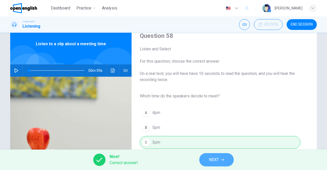
click at [223, 162] on button "NEXT" at bounding box center [216, 159] width 34 height 13
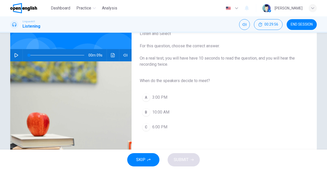
scroll to position [45, 0]
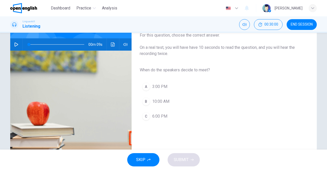
click at [17, 45] on icon "button" at bounding box center [16, 44] width 4 height 4
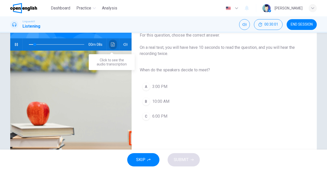
click at [111, 45] on icon "Click to see the audio transcription" at bounding box center [113, 44] width 4 height 4
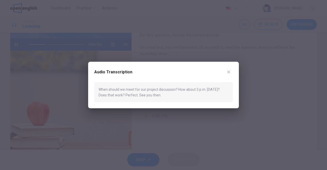
click at [228, 72] on icon "button" at bounding box center [228, 72] width 3 height 3
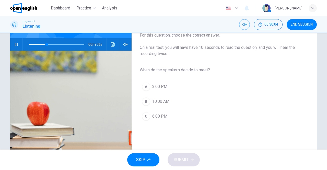
click at [166, 89] on span "3:00 PM" at bounding box center [159, 87] width 15 height 6
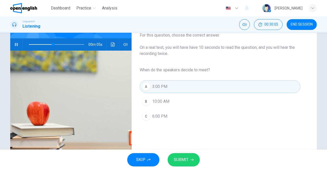
click at [187, 159] on span "SUBMIT" at bounding box center [181, 159] width 15 height 7
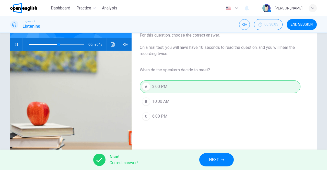
type input "**"
click at [222, 160] on icon "button" at bounding box center [222, 159] width 3 height 3
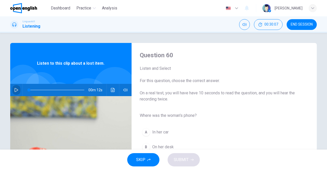
click at [13, 86] on button "button" at bounding box center [16, 90] width 8 height 12
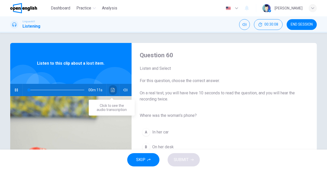
click at [113, 88] on icon "Click to see the audio transcription" at bounding box center [113, 90] width 4 height 4
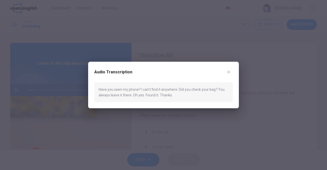
click at [230, 72] on icon "button" at bounding box center [229, 72] width 4 height 4
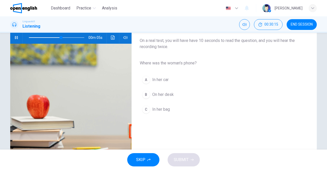
scroll to position [56, 0]
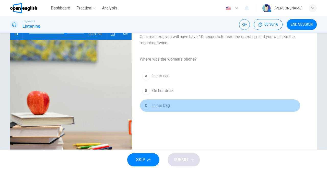
click at [167, 103] on span "In her bag" at bounding box center [161, 105] width 18 height 6
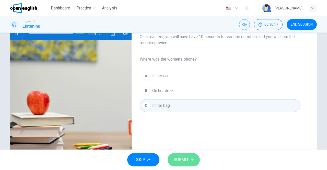
click at [182, 156] on button "SUBMIT" at bounding box center [184, 159] width 32 height 13
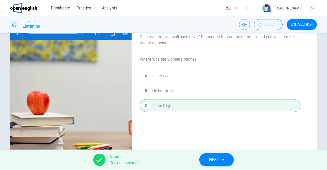
type input "*"
click at [209, 159] on span "NEXT" at bounding box center [214, 159] width 10 height 7
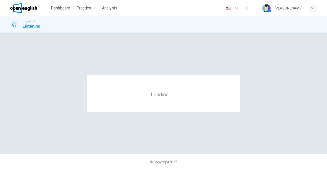
scroll to position [0, 0]
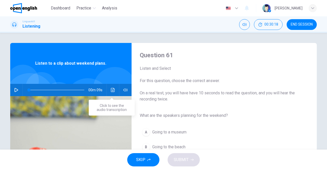
click at [115, 92] on div "00m 09s" at bounding box center [70, 90] width 121 height 12
click at [110, 85] on button "Click to see the audio transcription" at bounding box center [113, 90] width 8 height 12
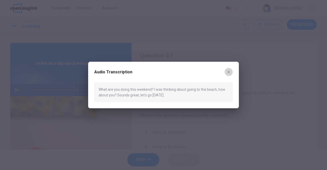
click at [228, 73] on icon "button" at bounding box center [229, 72] width 4 height 4
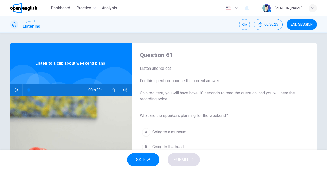
click at [180, 146] on span "Going to the beach" at bounding box center [168, 147] width 33 height 6
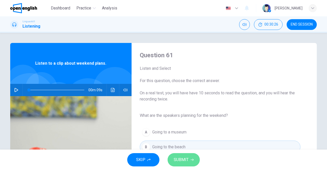
click at [183, 165] on button "SUBMIT" at bounding box center [184, 159] width 32 height 13
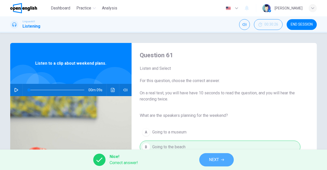
click at [206, 160] on button "NEXT" at bounding box center [216, 159] width 34 height 13
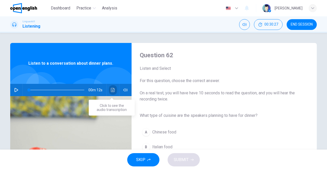
click at [109, 89] on button "Click to see the audio transcription" at bounding box center [113, 90] width 8 height 12
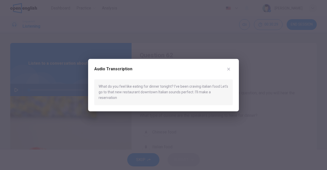
click at [64, 108] on div at bounding box center [163, 85] width 327 height 170
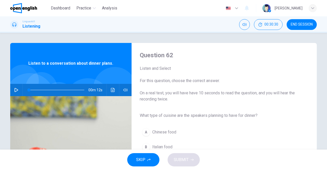
click at [18, 87] on button "button" at bounding box center [16, 90] width 8 height 12
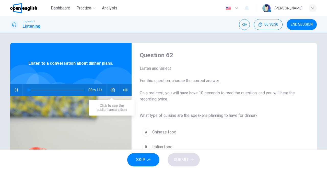
click at [114, 90] on button "Click to see the audio transcription" at bounding box center [113, 90] width 8 height 12
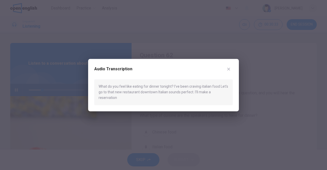
click at [232, 71] on button "button" at bounding box center [229, 69] width 8 height 8
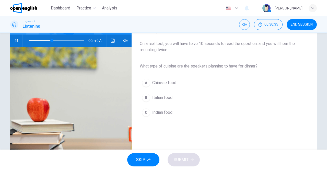
scroll to position [53, 0]
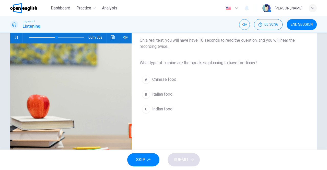
click at [159, 97] on span "Italian food" at bounding box center [162, 94] width 20 height 6
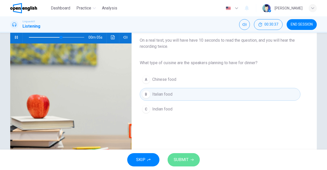
click at [185, 162] on span "SUBMIT" at bounding box center [181, 159] width 15 height 7
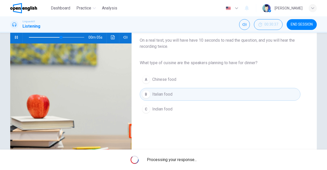
type input "**"
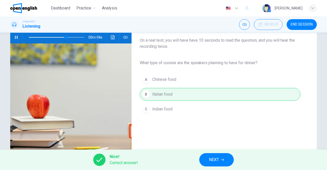
click at [223, 155] on button "NEXT" at bounding box center [216, 159] width 34 height 13
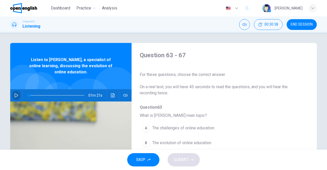
click at [15, 92] on button "button" at bounding box center [16, 95] width 8 height 12
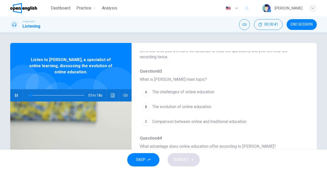
scroll to position [39, 0]
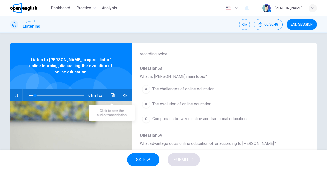
click at [114, 94] on button "Click to see the audio transcription" at bounding box center [113, 95] width 8 height 12
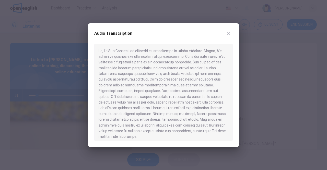
click at [228, 34] on icon "button" at bounding box center [228, 33] width 3 height 3
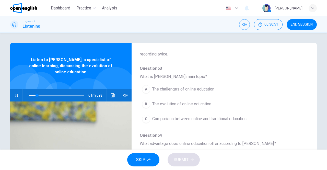
type input "**"
click at [308, 21] on button "END SESSION" at bounding box center [302, 24] width 30 height 11
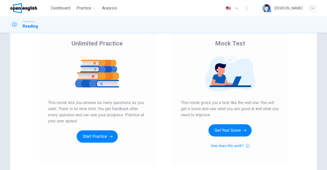
scroll to position [43, 0]
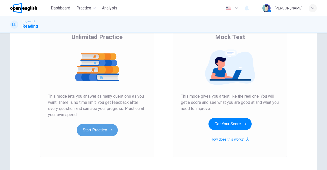
click at [110, 131] on icon "button" at bounding box center [111, 129] width 4 height 5
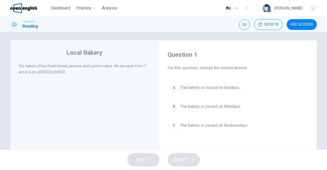
scroll to position [1, 0]
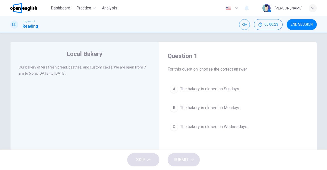
click at [228, 88] on span "The bakery is closed on Sundays." at bounding box center [210, 89] width 60 height 6
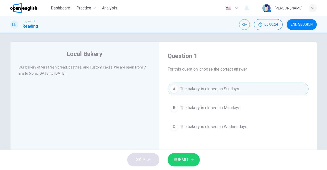
click at [184, 163] on button "SUBMIT" at bounding box center [184, 159] width 32 height 13
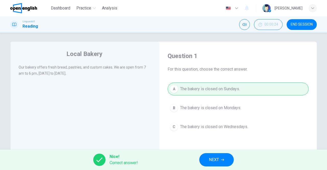
click at [222, 156] on button "NEXT" at bounding box center [216, 159] width 34 height 13
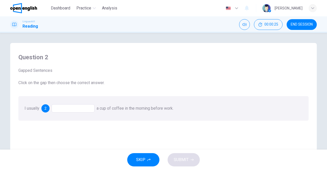
scroll to position [9, 0]
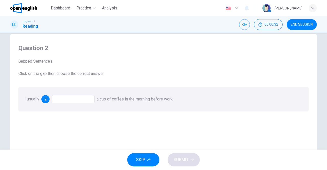
click at [81, 98] on div at bounding box center [73, 99] width 43 height 8
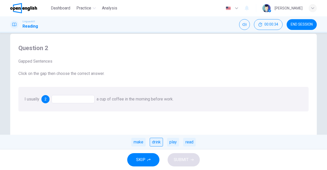
click at [157, 141] on div "drink" at bounding box center [156, 142] width 13 height 9
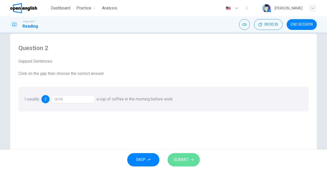
click at [182, 161] on span "SUBMIT" at bounding box center [181, 159] width 15 height 7
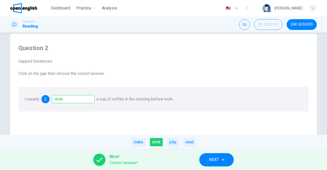
click at [223, 167] on div "Nice! Correct answer! NEXT" at bounding box center [163, 159] width 327 height 20
click at [222, 161] on icon "button" at bounding box center [222, 159] width 3 height 3
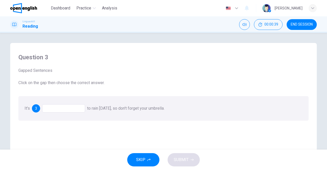
click at [77, 111] on div at bounding box center [63, 108] width 43 height 8
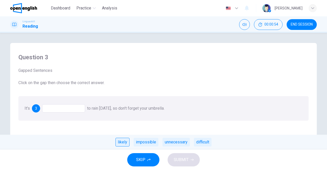
click at [119, 141] on div "likely" at bounding box center [122, 142] width 14 height 9
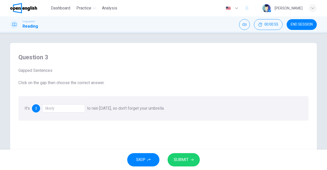
click at [181, 162] on span "SUBMIT" at bounding box center [181, 159] width 15 height 7
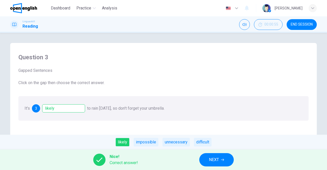
click at [212, 160] on span "NEXT" at bounding box center [214, 159] width 10 height 7
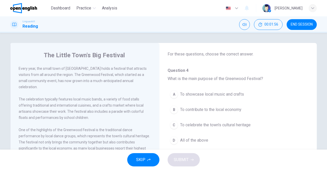
scroll to position [26, 0]
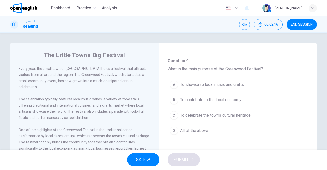
click at [236, 117] on span "To celebrate the town's cultural heritage" at bounding box center [215, 115] width 71 height 6
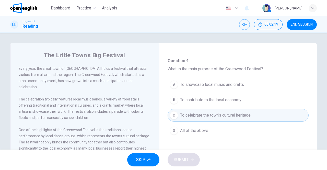
drag, startPoint x: 313, startPoint y: 89, endPoint x: 311, endPoint y: 103, distance: 14.5
click at [311, 103] on div "The Little Town's Big Festival Every year, the small town of Greenwood holds a …" at bounding box center [163, 132] width 307 height 178
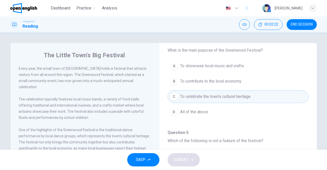
scroll to position [44, 0]
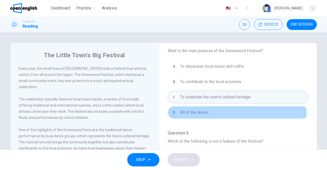
click at [204, 112] on span "All of the above" at bounding box center [194, 112] width 28 height 6
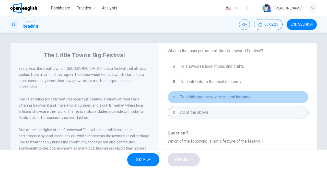
click at [249, 97] on span "To celebrate the town's cultural heritage" at bounding box center [215, 97] width 71 height 6
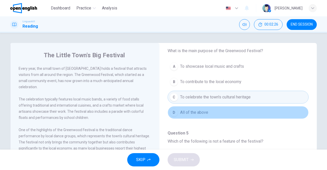
click at [254, 112] on button "D All of the above" at bounding box center [238, 112] width 141 height 13
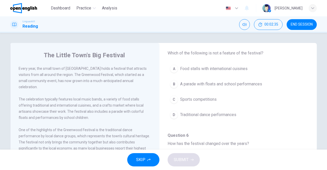
scroll to position [136, 0]
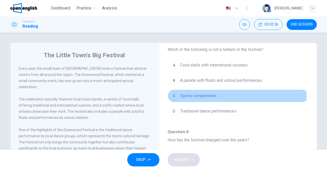
click at [209, 95] on span "Sports competitions" at bounding box center [198, 96] width 37 height 6
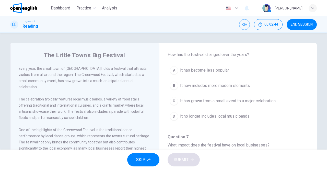
scroll to position [225, 0]
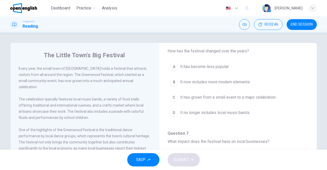
click at [271, 95] on span "It has grown from a small event to a major celebration" at bounding box center [228, 97] width 96 height 6
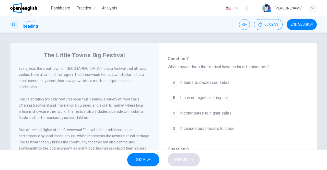
scroll to position [301, 0]
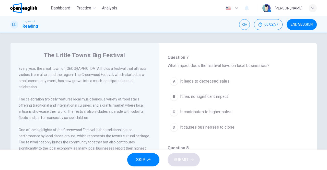
click at [227, 111] on span "It contributes to higher sales" at bounding box center [205, 112] width 51 height 6
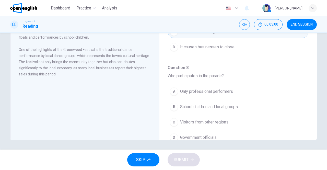
scroll to position [81, 0]
click at [213, 103] on span "School children and local groups" at bounding box center [209, 106] width 58 height 6
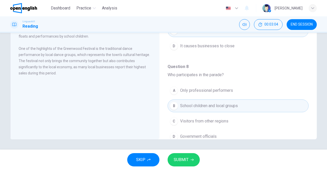
scroll to position [299, 0]
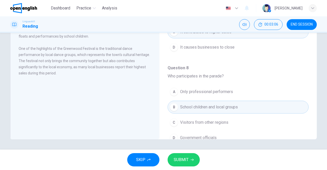
click at [186, 161] on span "SUBMIT" at bounding box center [181, 159] width 15 height 7
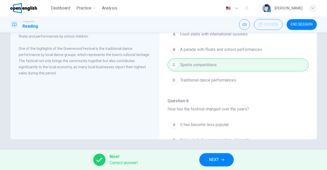
scroll to position [94, 0]
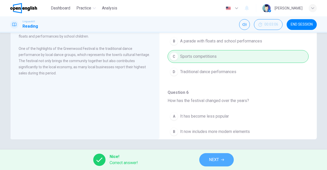
click at [223, 158] on icon "button" at bounding box center [222, 159] width 3 height 3
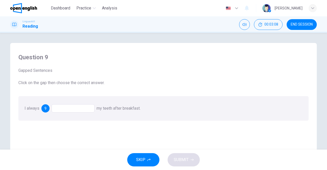
click at [80, 111] on div at bounding box center [73, 108] width 43 height 8
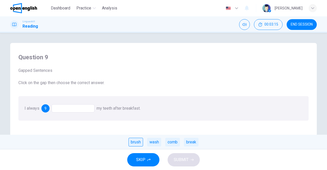
click at [132, 141] on div "brush" at bounding box center [135, 142] width 15 height 9
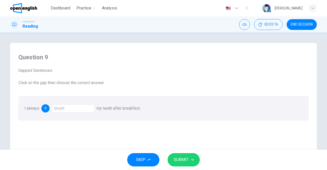
click at [176, 155] on button "SUBMIT" at bounding box center [184, 159] width 32 height 13
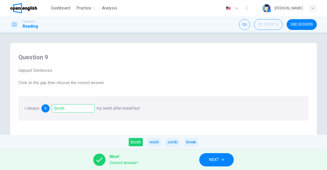
click at [211, 157] on span "NEXT" at bounding box center [214, 159] width 10 height 7
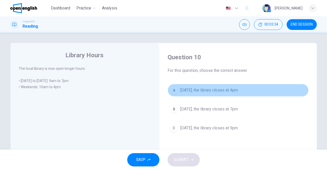
click at [240, 94] on button "A On Saturday, the library closes at 4pm" at bounding box center [238, 90] width 141 height 13
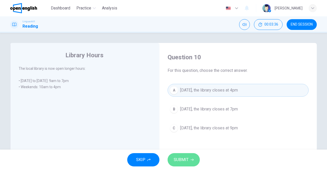
click at [185, 162] on span "SUBMIT" at bounding box center [181, 159] width 15 height 7
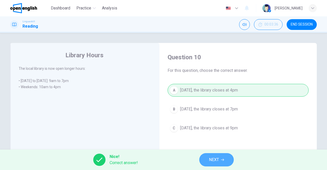
click at [206, 158] on button "NEXT" at bounding box center [216, 159] width 34 height 13
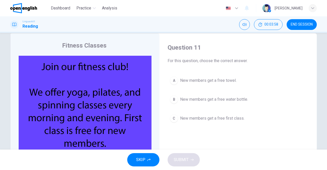
scroll to position [7, 0]
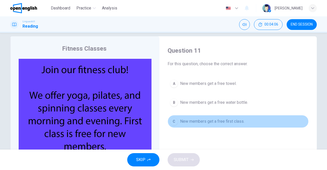
click at [232, 123] on span "New members get a free first class." at bounding box center [212, 121] width 64 height 6
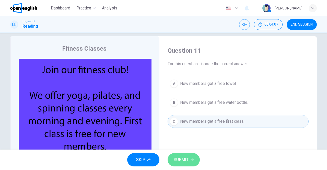
click at [177, 165] on button "SUBMIT" at bounding box center [184, 159] width 32 height 13
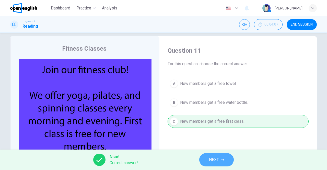
click at [223, 158] on button "NEXT" at bounding box center [216, 159] width 34 height 13
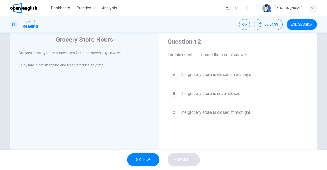
scroll to position [13, 0]
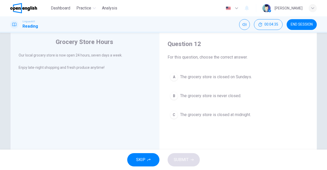
click at [203, 97] on span "The grocery store is never closed." at bounding box center [210, 96] width 61 height 6
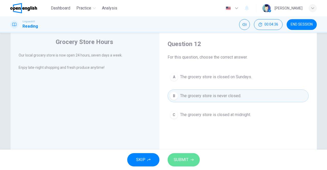
click at [181, 157] on span "SUBMIT" at bounding box center [181, 159] width 15 height 7
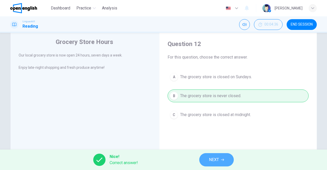
click at [207, 157] on button "NEXT" at bounding box center [216, 159] width 34 height 13
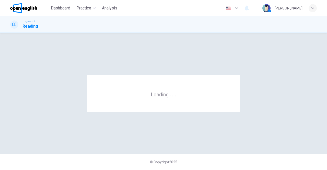
scroll to position [0, 0]
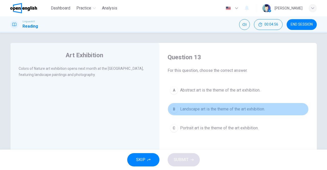
click at [226, 108] on span "Landscape art is the theme of the art exhibition." at bounding box center [222, 109] width 85 height 6
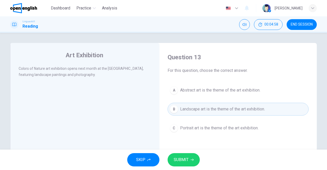
click at [185, 159] on span "SUBMIT" at bounding box center [181, 159] width 15 height 7
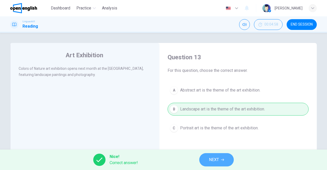
click at [206, 159] on button "NEXT" at bounding box center [216, 159] width 34 height 13
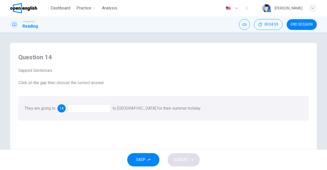
drag, startPoint x: 206, startPoint y: 159, endPoint x: 83, endPoint y: 109, distance: 132.8
click at [83, 109] on div at bounding box center [89, 108] width 43 height 8
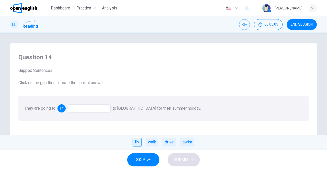
click at [135, 144] on div "fly" at bounding box center [137, 142] width 9 height 9
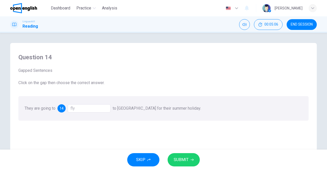
click at [176, 159] on span "SUBMIT" at bounding box center [181, 159] width 15 height 7
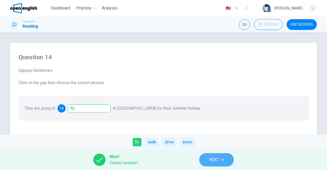
click at [209, 164] on button "NEXT" at bounding box center [216, 159] width 34 height 13
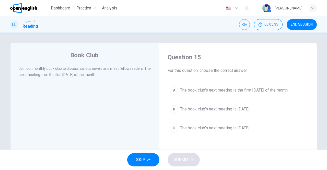
click at [192, 94] on button "A The book club's next meeting is the first Monday of the month." at bounding box center [238, 90] width 141 height 13
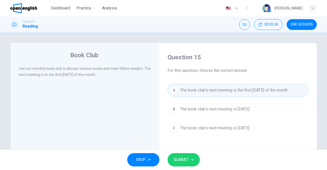
click at [175, 160] on span "SUBMIT" at bounding box center [181, 159] width 15 height 7
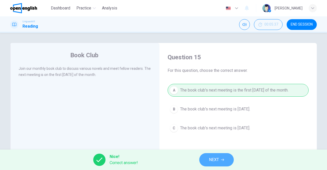
click at [207, 157] on button "NEXT" at bounding box center [216, 159] width 34 height 13
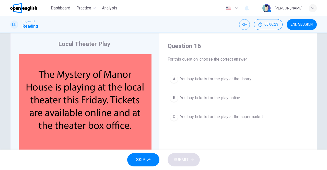
scroll to position [13, 0]
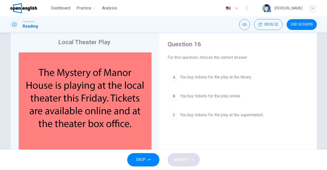
click at [236, 96] on span "You buy tickets for the play online." at bounding box center [210, 96] width 61 height 6
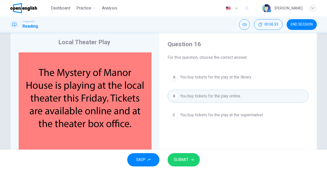
click at [185, 159] on span "SUBMIT" at bounding box center [181, 159] width 15 height 7
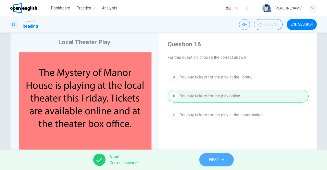
click at [206, 159] on button "NEXT" at bounding box center [216, 159] width 34 height 13
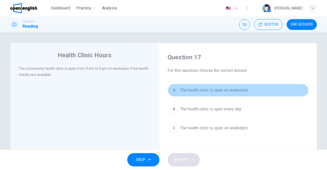
click at [198, 89] on span "The health clinic is open on weekends." at bounding box center [214, 90] width 69 height 6
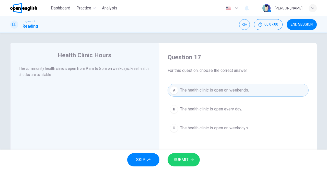
click at [185, 158] on span "SUBMIT" at bounding box center [181, 159] width 15 height 7
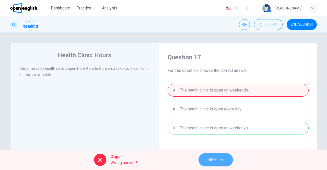
click at [218, 155] on button "NEXT" at bounding box center [215, 159] width 34 height 13
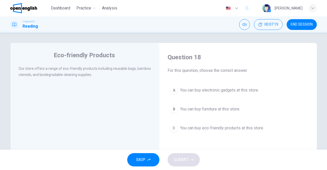
click at [209, 125] on span "You can buy eco-friendly products at this store." at bounding box center [222, 128] width 84 height 6
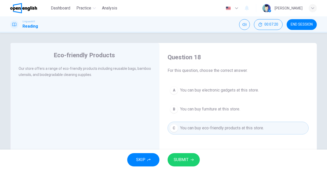
click at [190, 159] on button "SUBMIT" at bounding box center [184, 159] width 32 height 13
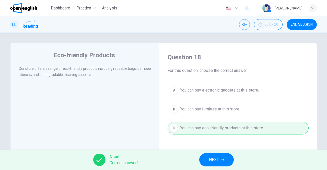
click at [210, 162] on span "NEXT" at bounding box center [214, 159] width 10 height 7
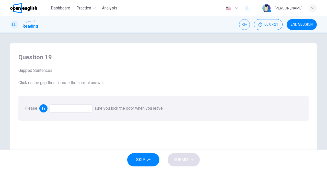
click at [75, 107] on div at bounding box center [71, 108] width 43 height 8
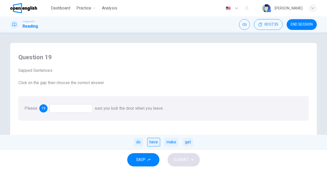
click at [154, 141] on div "have" at bounding box center [153, 142] width 13 height 9
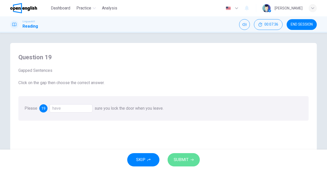
click at [181, 157] on span "SUBMIT" at bounding box center [181, 159] width 15 height 7
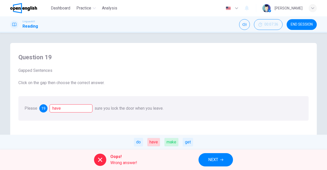
click at [211, 157] on span "NEXT" at bounding box center [213, 159] width 10 height 7
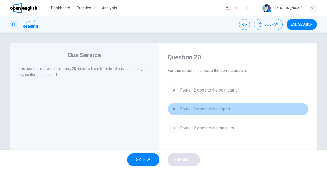
click at [211, 109] on span "Route 12 goes to the airport." at bounding box center [205, 109] width 51 height 6
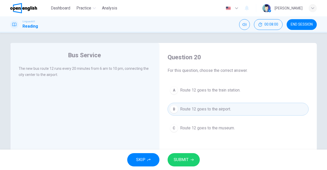
click at [189, 159] on button "SUBMIT" at bounding box center [184, 159] width 32 height 13
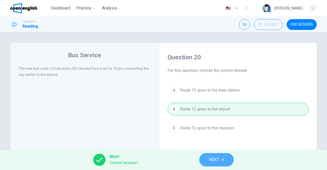
click at [216, 155] on button "NEXT" at bounding box center [216, 159] width 34 height 13
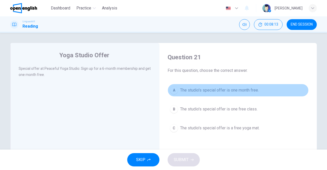
click at [237, 92] on span "The studio's special offer is one month free." at bounding box center [219, 90] width 79 height 6
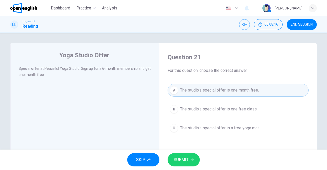
click at [182, 160] on span "SUBMIT" at bounding box center [181, 159] width 15 height 7
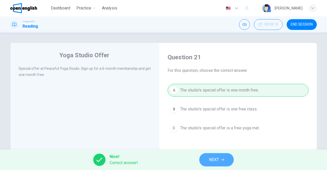
click at [208, 156] on button "NEXT" at bounding box center [216, 159] width 34 height 13
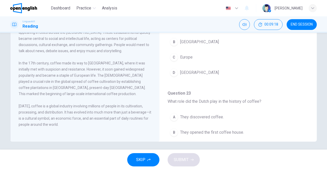
scroll to position [81, 0]
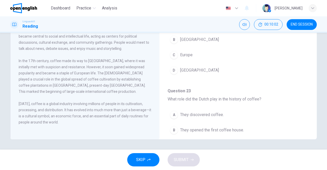
drag, startPoint x: 319, startPoint y: 139, endPoint x: 326, endPoint y: 85, distance: 55.0
click at [326, 85] on div "The History of Coffee Coffee, one of the most popular beverages worldwide, has …" at bounding box center [163, 91] width 327 height 117
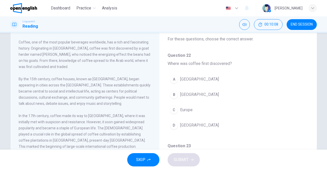
scroll to position [27, 0]
click at [191, 92] on span "Ethiopia" at bounding box center [199, 94] width 39 height 6
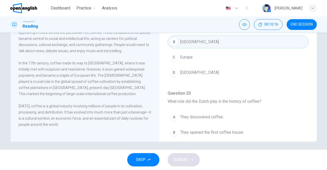
scroll to position [81, 0]
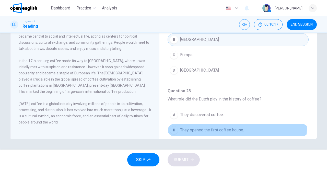
click at [229, 127] on span "They opened the first coffee house." at bounding box center [212, 130] width 64 height 6
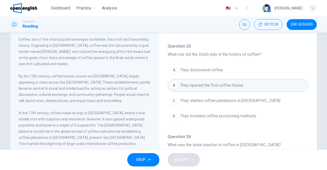
scroll to position [102, 0]
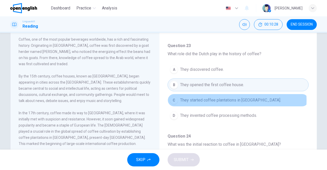
click at [219, 99] on span "They started coffee plantations in Java." at bounding box center [230, 100] width 101 height 6
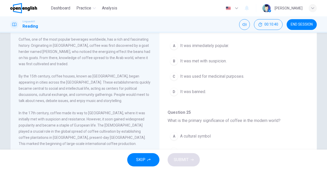
scroll to position [218, 0]
click at [224, 43] on span "It was immediately popular." at bounding box center [204, 45] width 49 height 6
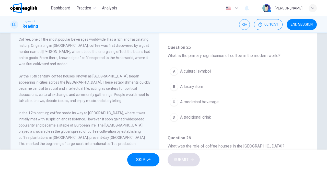
scroll to position [286, 0]
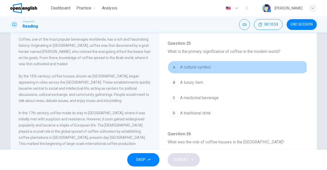
click at [195, 70] on button "A A cultural symbol" at bounding box center [238, 67] width 141 height 13
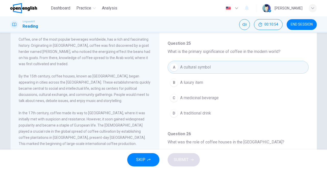
click at [193, 76] on button "B A luxury item" at bounding box center [238, 82] width 141 height 13
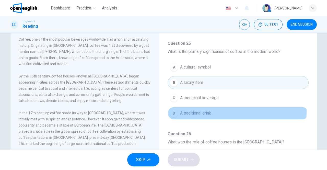
click at [229, 110] on button "D A traditional drink" at bounding box center [238, 113] width 141 height 13
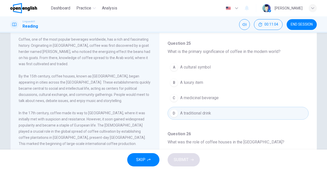
drag, startPoint x: 309, startPoint y: 125, endPoint x: 312, endPoint y: 136, distance: 11.2
click at [312, 136] on div "The History of Coffee Coffee, one of the most popular beverages worldwide, has …" at bounding box center [163, 103] width 307 height 178
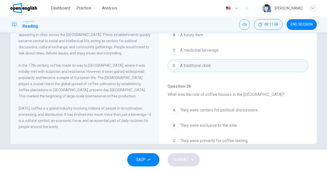
scroll to position [81, 0]
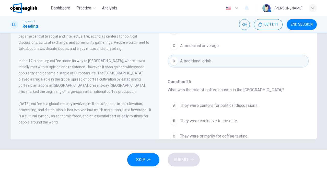
click at [239, 106] on button "A They were centers for political discussions." at bounding box center [238, 105] width 141 height 13
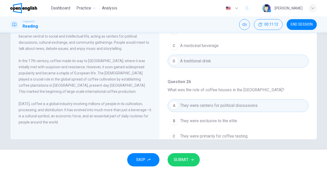
click at [188, 161] on span "SUBMIT" at bounding box center [181, 159] width 15 height 7
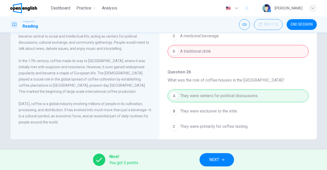
scroll to position [296, 0]
click at [218, 163] on button "NEXT" at bounding box center [217, 159] width 34 height 13
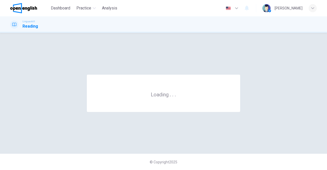
scroll to position [0, 0]
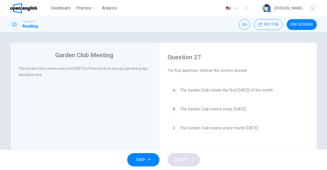
click at [194, 92] on span "The Garden Club meets the first Thursday of the month." at bounding box center [227, 90] width 94 height 6
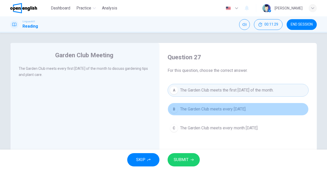
click at [191, 109] on span "The Garden Club meets every Thursday." at bounding box center [213, 109] width 66 height 6
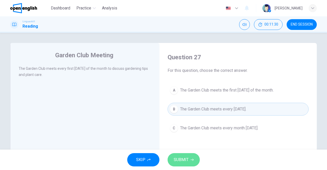
click at [178, 158] on span "SUBMIT" at bounding box center [181, 159] width 15 height 7
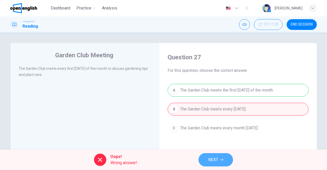
click at [217, 157] on span "NEXT" at bounding box center [213, 159] width 10 height 7
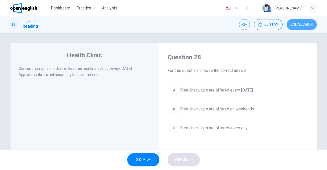
click at [305, 22] on button "END SESSION" at bounding box center [302, 24] width 30 height 11
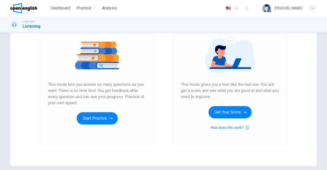
scroll to position [77, 0]
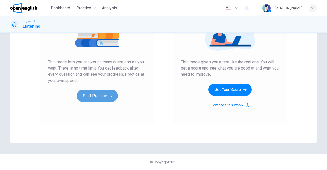
click at [93, 98] on button "Start Practice" at bounding box center [97, 96] width 41 height 12
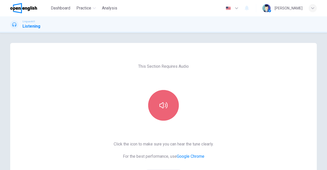
click at [171, 101] on button "button" at bounding box center [163, 105] width 31 height 31
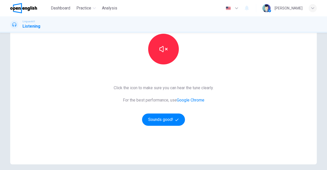
scroll to position [57, 0]
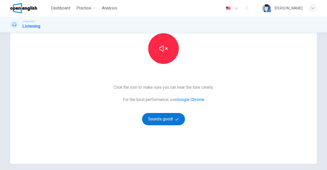
click at [170, 120] on button "Sounds good!" at bounding box center [163, 119] width 43 height 12
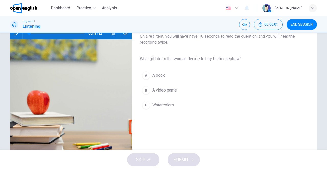
scroll to position [14, 0]
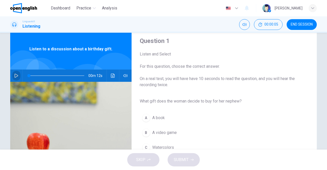
click at [19, 74] on button "button" at bounding box center [16, 75] width 8 height 12
click at [116, 76] on div "00m 11s" at bounding box center [70, 75] width 121 height 12
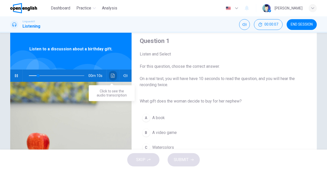
click at [112, 75] on icon "Click to see the audio transcription" at bounding box center [113, 76] width 4 height 4
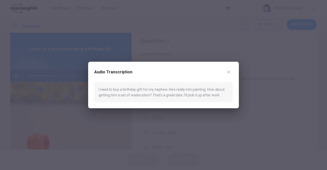
click at [232, 72] on button "button" at bounding box center [229, 72] width 8 height 8
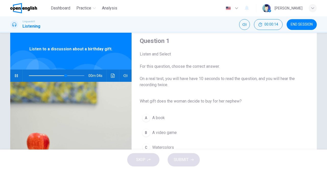
type input "**"
click at [302, 28] on button "END SESSION" at bounding box center [302, 24] width 30 height 11
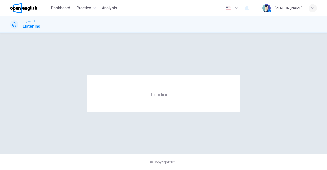
scroll to position [0, 0]
